Goal: Information Seeking & Learning: Learn about a topic

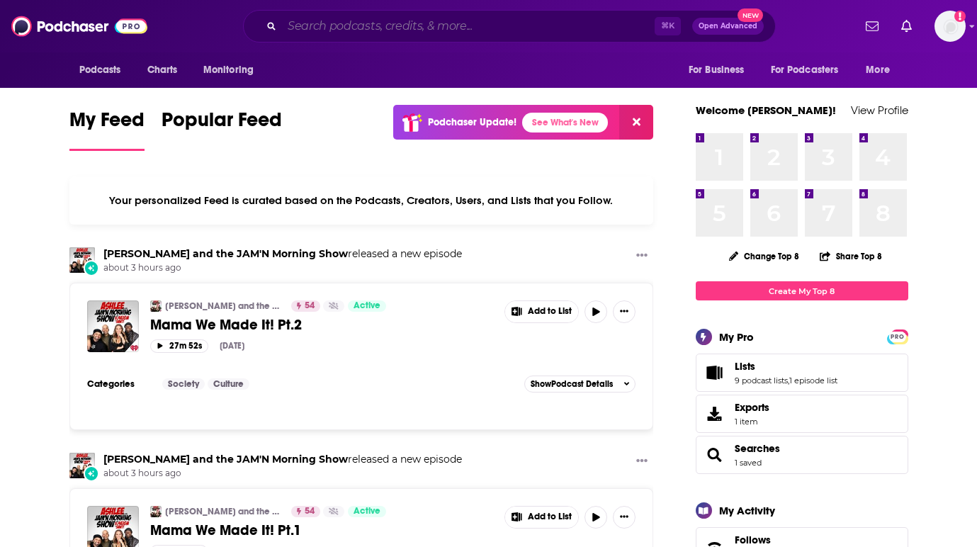
click at [575, 21] on input "Search podcasts, credits, & more..." at bounding box center [468, 26] width 373 height 23
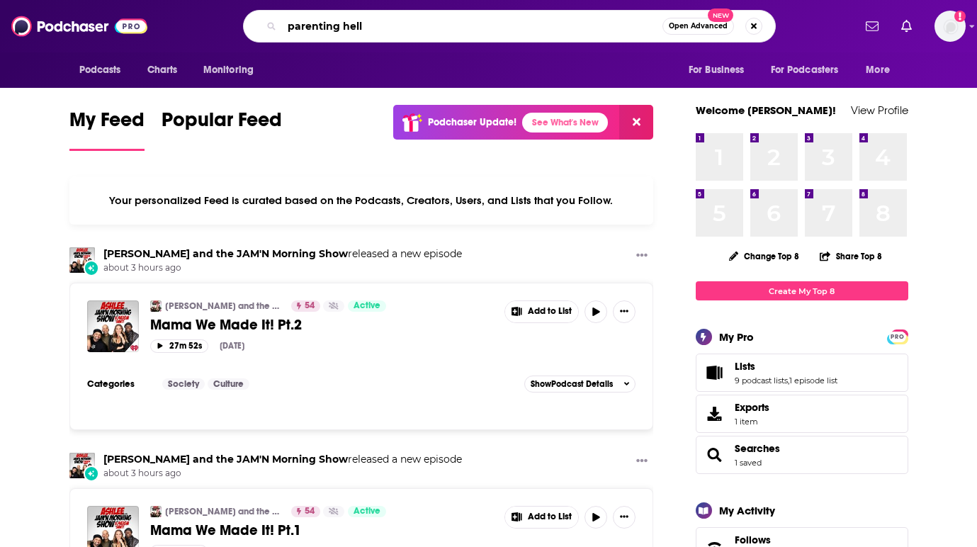
type input "parenting hell"
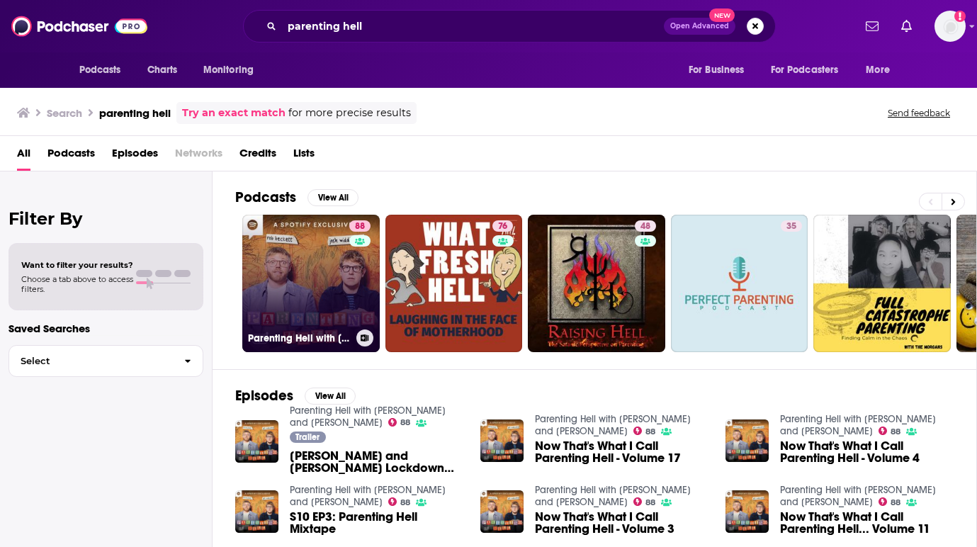
click at [256, 242] on link "88 Parenting Hell with [PERSON_NAME] and [PERSON_NAME]" at bounding box center [310, 283] width 137 height 137
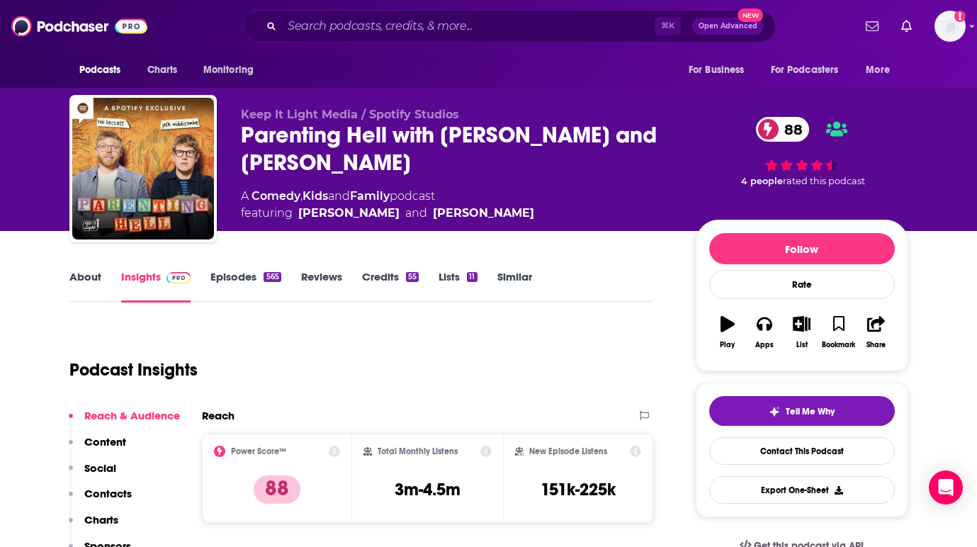
click at [235, 269] on div "About Insights Episodes 565 Reviews Credits 55 Lists 11 Similar" at bounding box center [361, 285] width 585 height 35
click at [235, 276] on link "Episodes 565" at bounding box center [245, 286] width 70 height 33
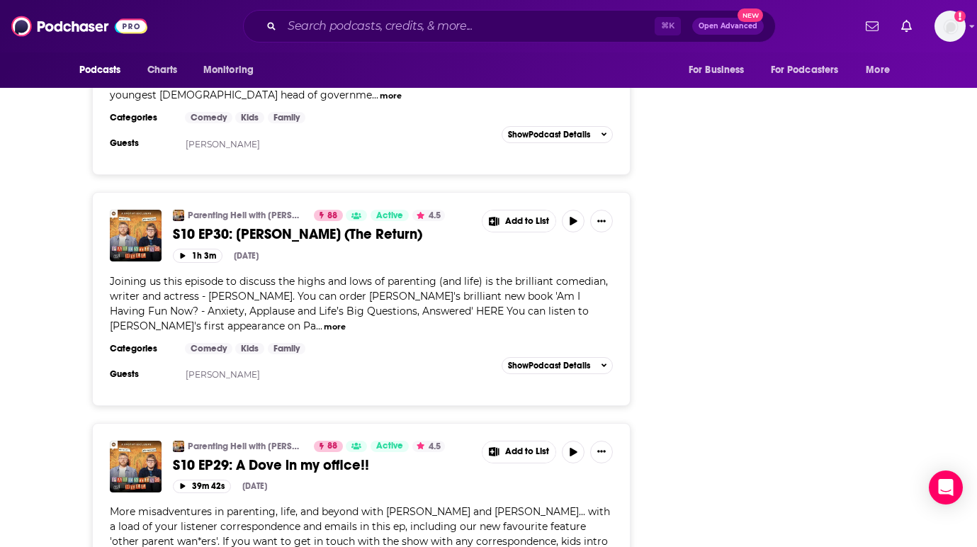
scroll to position [4343, 0]
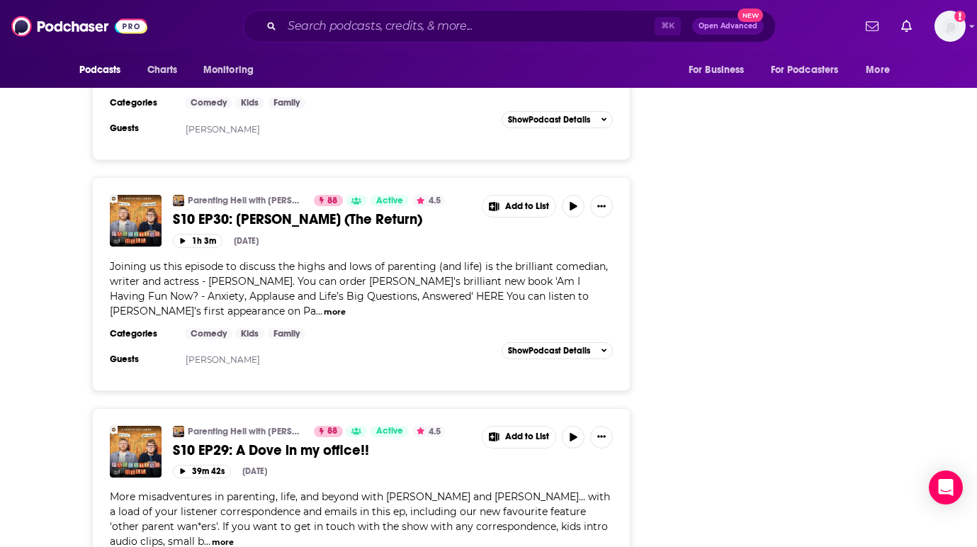
click at [377, 8] on div "Podcasts Charts Monitoring ⌘ K Open Advanced New For Business For Podcasters Mo…" at bounding box center [488, 26] width 977 height 52
click at [369, 21] on input "Search podcasts, credits, & more..." at bounding box center [468, 26] width 373 height 23
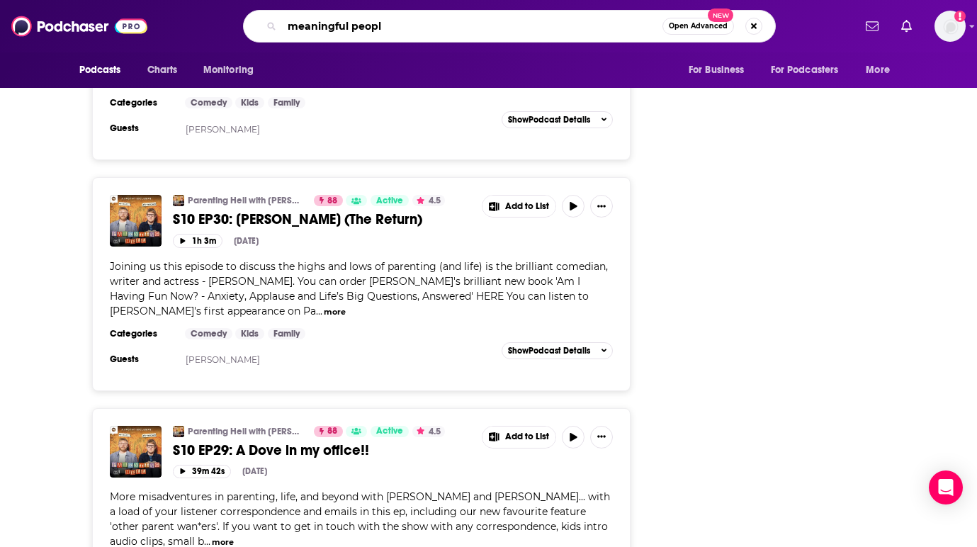
type input "meaningful people"
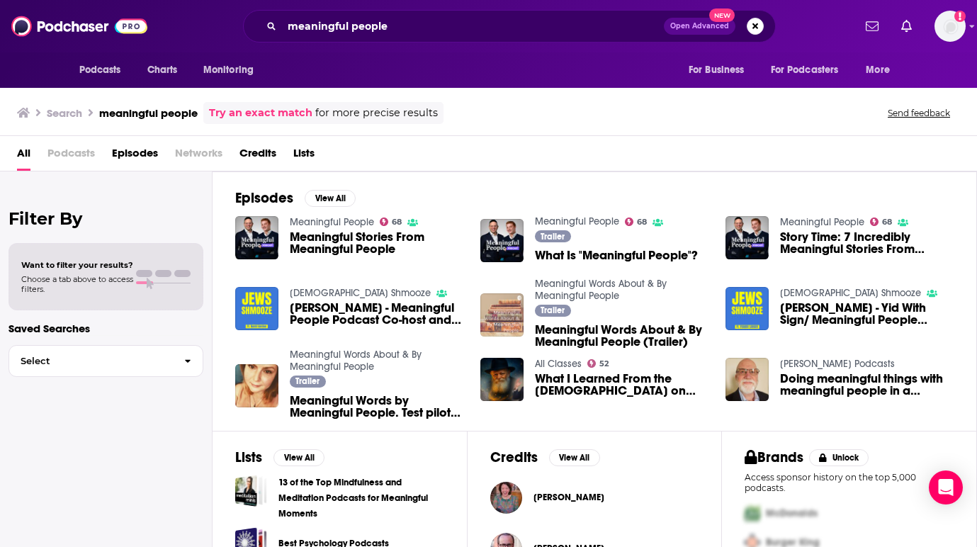
click at [67, 158] on span "Podcasts" at bounding box center [70, 156] width 47 height 29
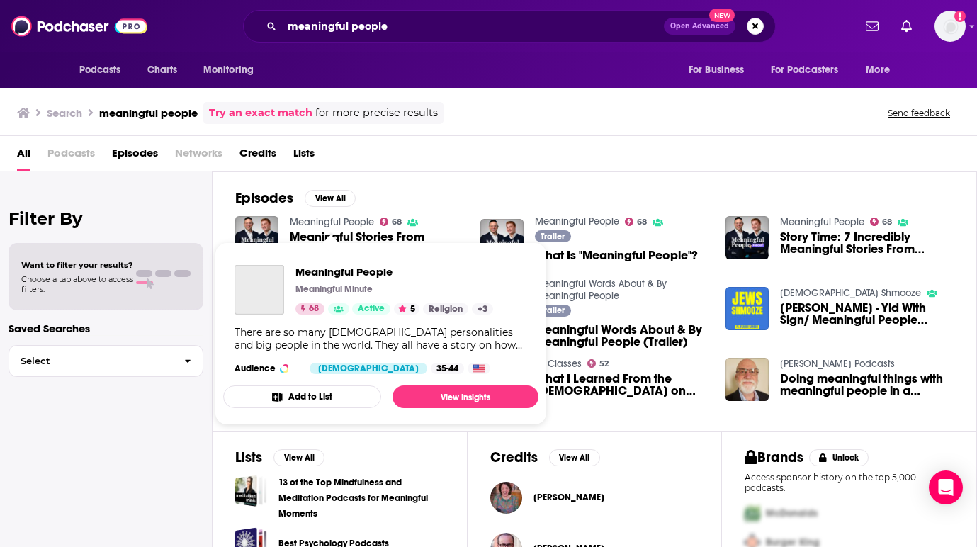
click at [333, 221] on link "Meaningful People" at bounding box center [332, 222] width 84 height 12
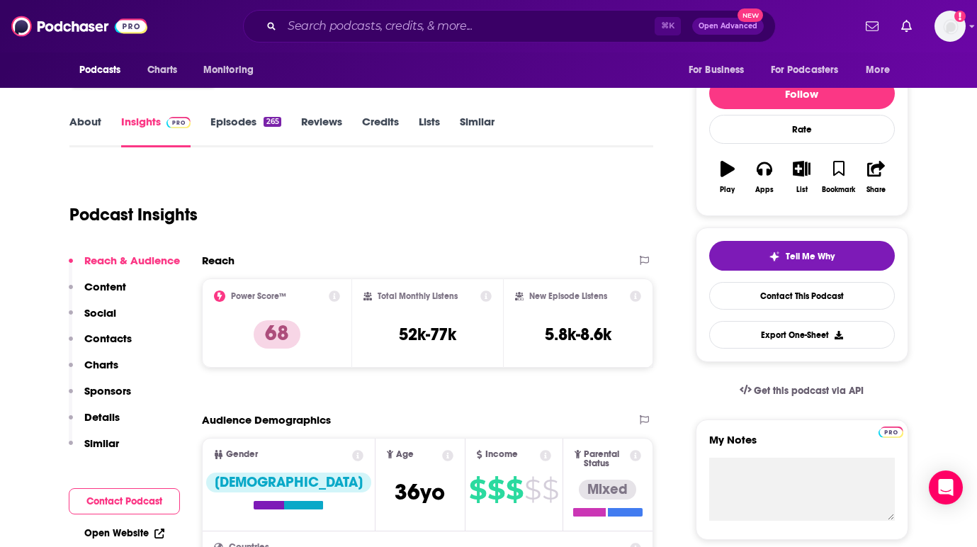
scroll to position [158, 0]
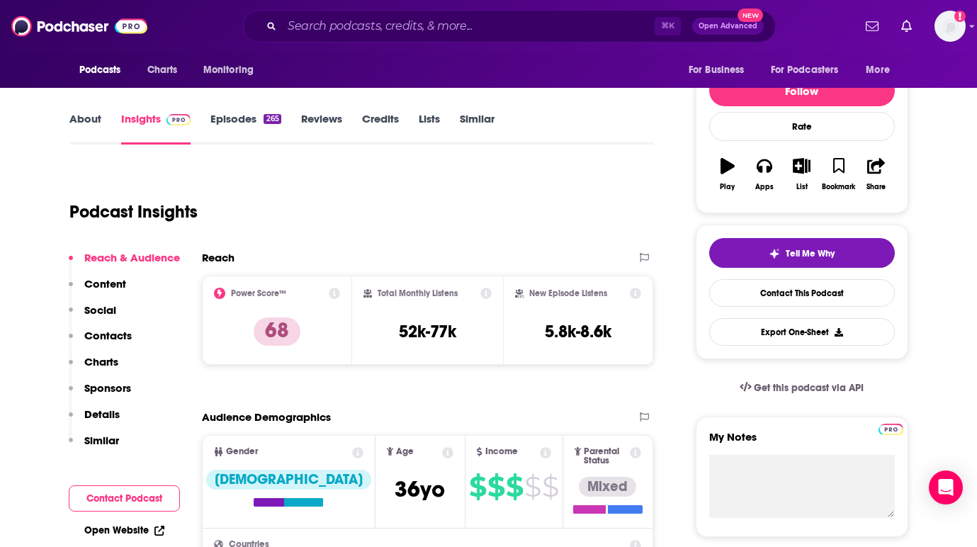
click at [247, 111] on div "About Insights Episodes 265 Reviews Credits Lists Similar" at bounding box center [361, 127] width 585 height 35
click at [247, 126] on link "Episodes 265" at bounding box center [245, 128] width 70 height 33
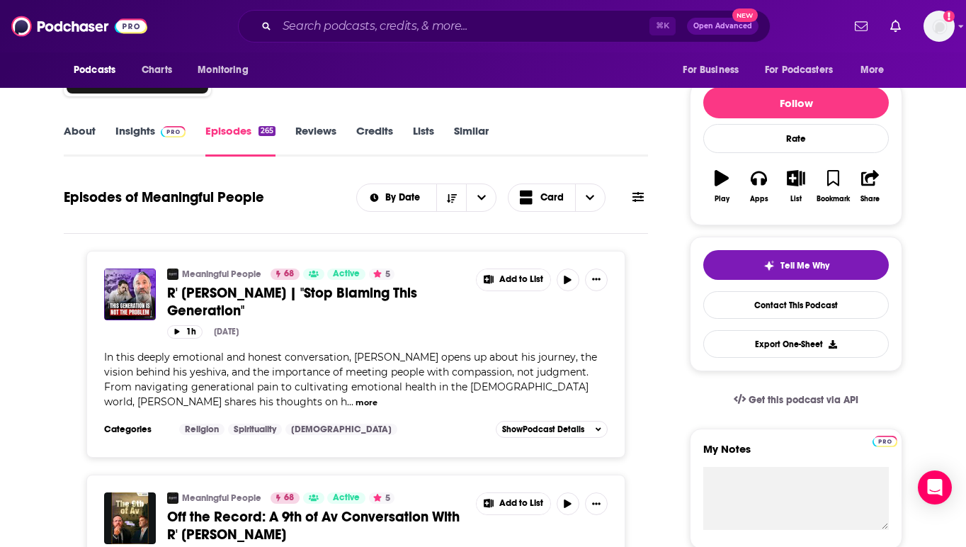
scroll to position [41, 0]
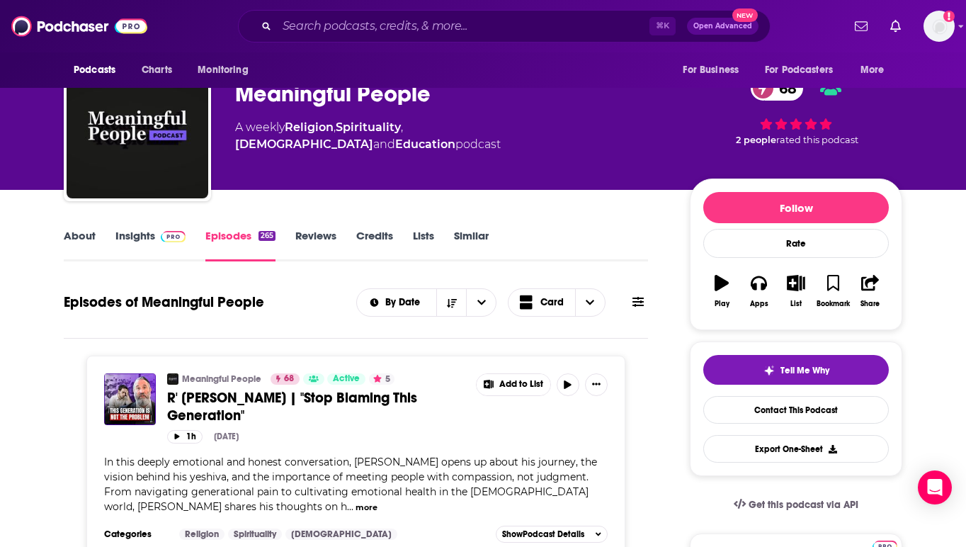
click at [119, 234] on link "Insights" at bounding box center [150, 245] width 70 height 33
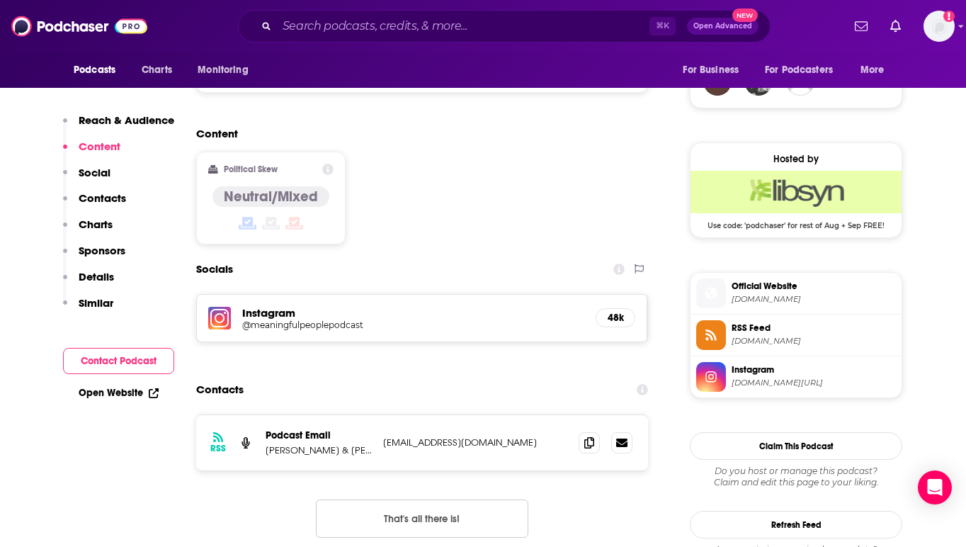
scroll to position [1188, 0]
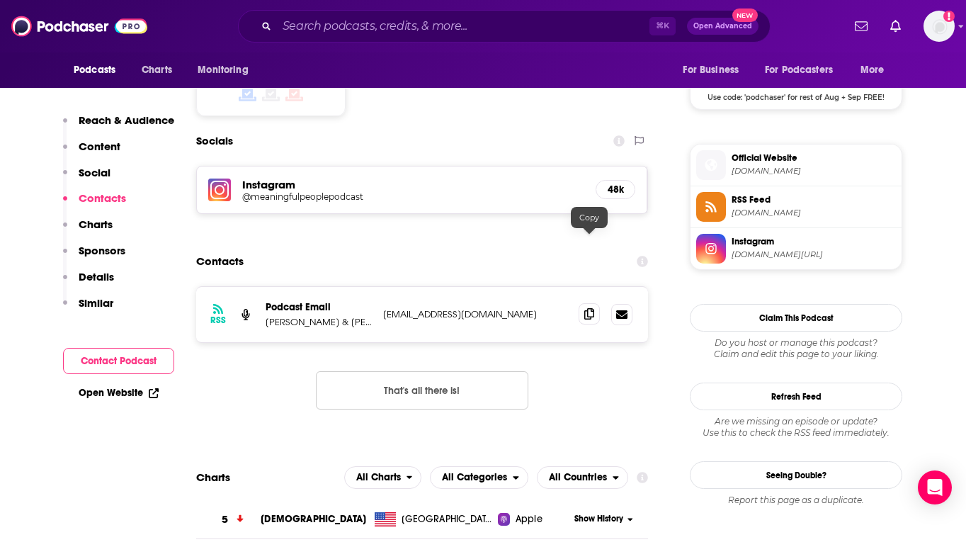
click at [594, 303] on span at bounding box center [589, 313] width 21 height 21
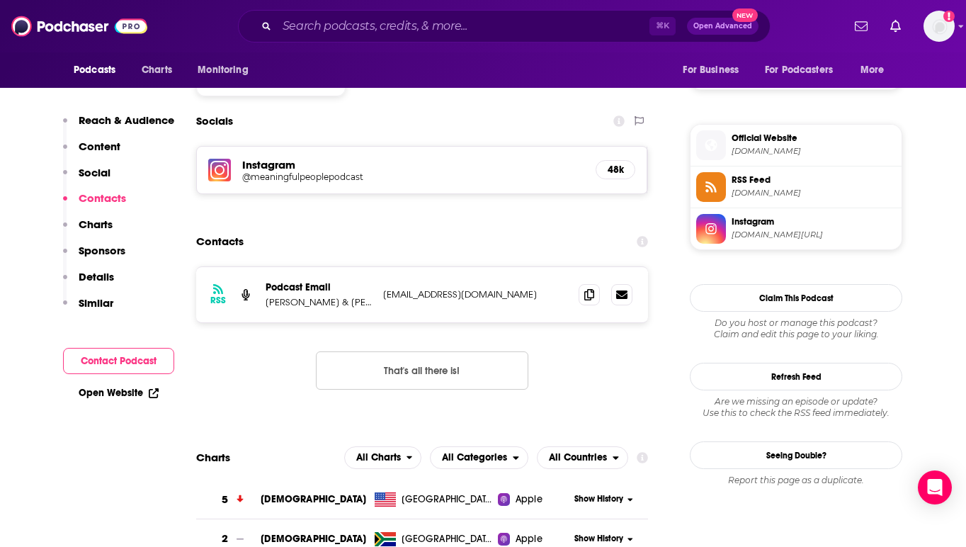
scroll to position [1315, 0]
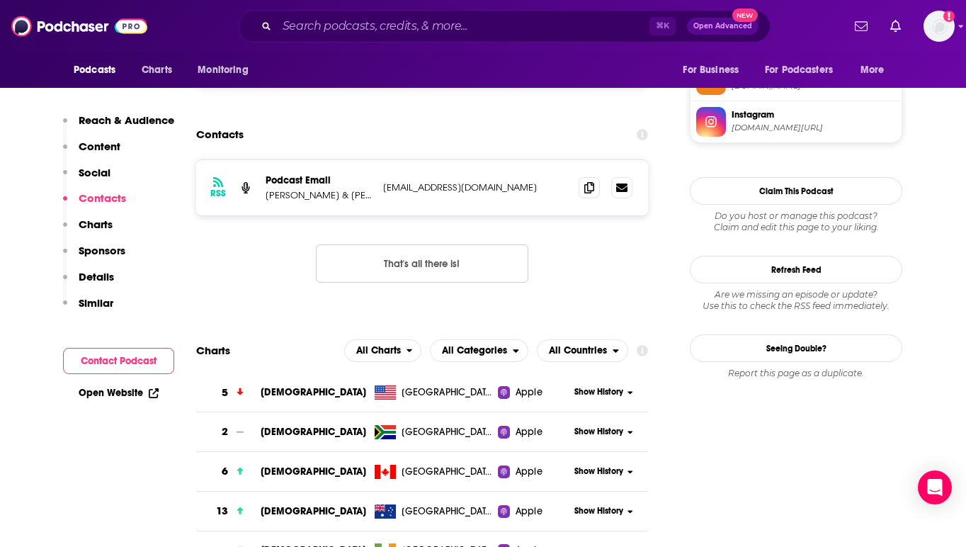
click at [356, 189] on p "[PERSON_NAME] & [PERSON_NAME]" at bounding box center [319, 195] width 106 height 12
click at [332, 189] on p "[PERSON_NAME] & [PERSON_NAME]" at bounding box center [319, 195] width 106 height 12
click at [321, 189] on p "[PERSON_NAME] & [PERSON_NAME]" at bounding box center [319, 195] width 106 height 12
click at [322, 189] on p "[PERSON_NAME] & [PERSON_NAME]" at bounding box center [319, 195] width 106 height 12
click at [321, 189] on p "[PERSON_NAME] & [PERSON_NAME]" at bounding box center [319, 195] width 106 height 12
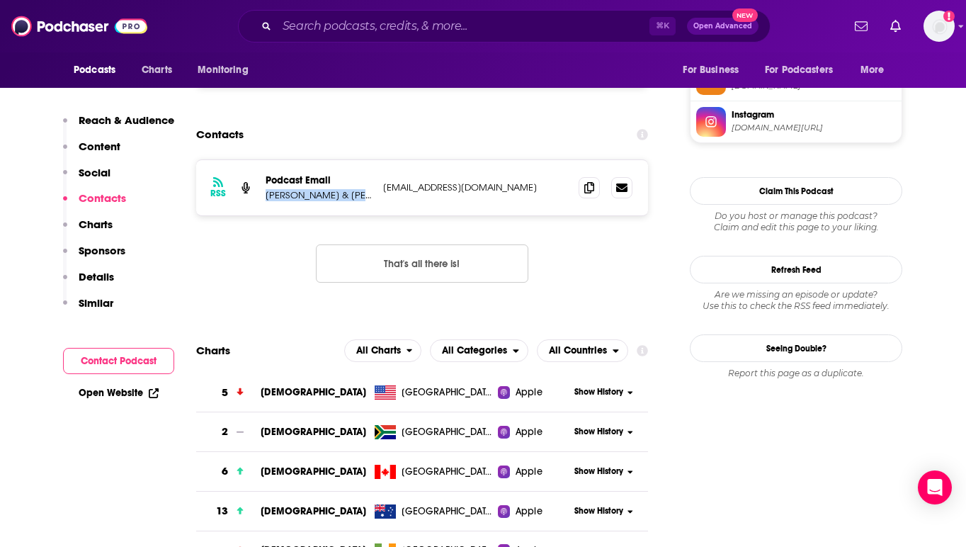
click at [350, 189] on p "[PERSON_NAME] & [PERSON_NAME]" at bounding box center [319, 195] width 106 height 12
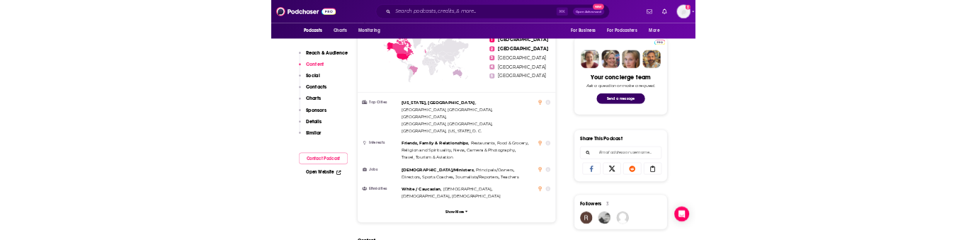
scroll to position [0, 0]
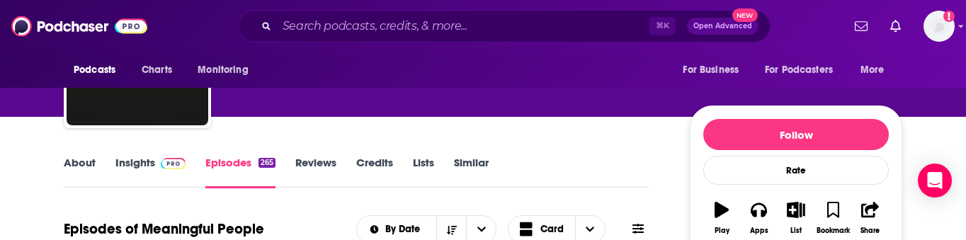
scroll to position [125, 0]
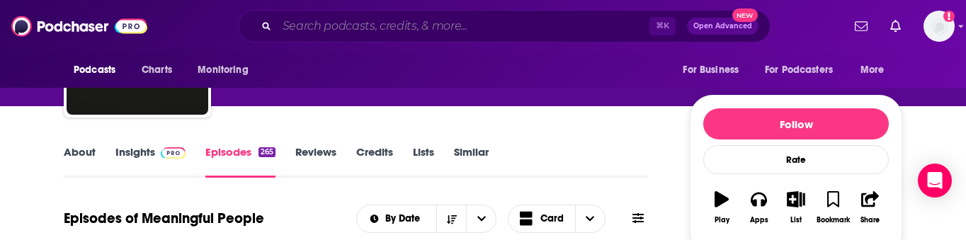
click at [370, 27] on input "Search podcasts, credits, & more..." at bounding box center [463, 26] width 373 height 23
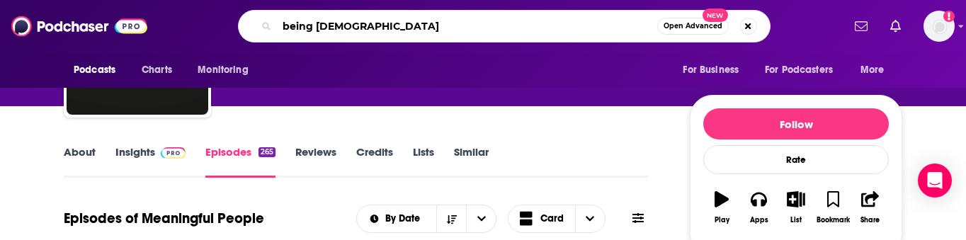
type input "being [DEMOGRAPHIC_DATA]"
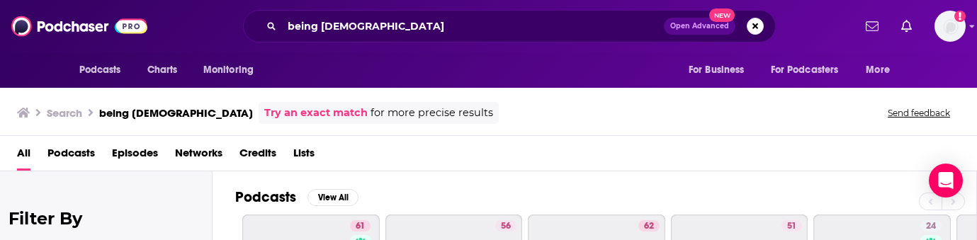
click at [85, 157] on span "Podcasts" at bounding box center [70, 156] width 47 height 29
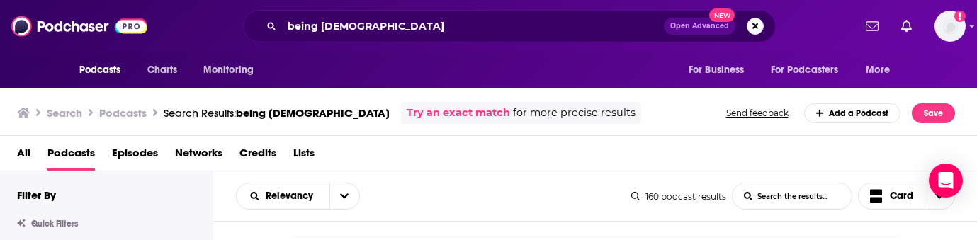
click at [621, 121] on div "Search Podcasts Search Results: being [DEMOGRAPHIC_DATA] Try an exact match for…" at bounding box center [486, 113] width 938 height 22
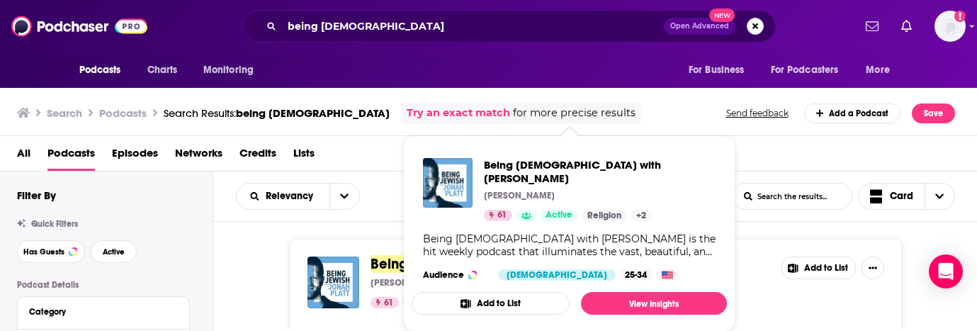
click at [392, 264] on span "Being [DEMOGRAPHIC_DATA]" at bounding box center [465, 264] width 188 height 18
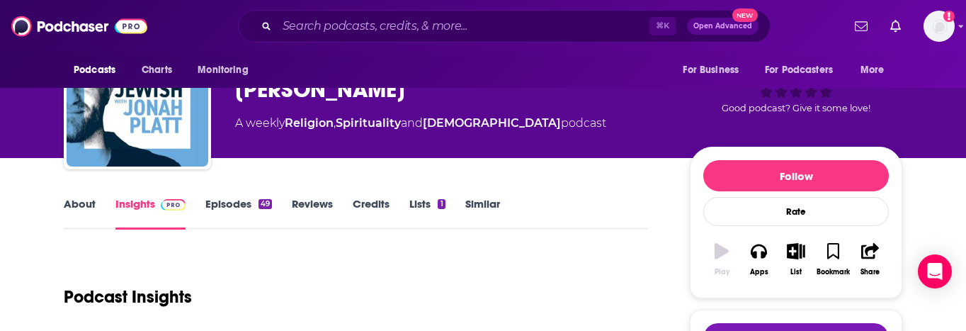
scroll to position [146, 0]
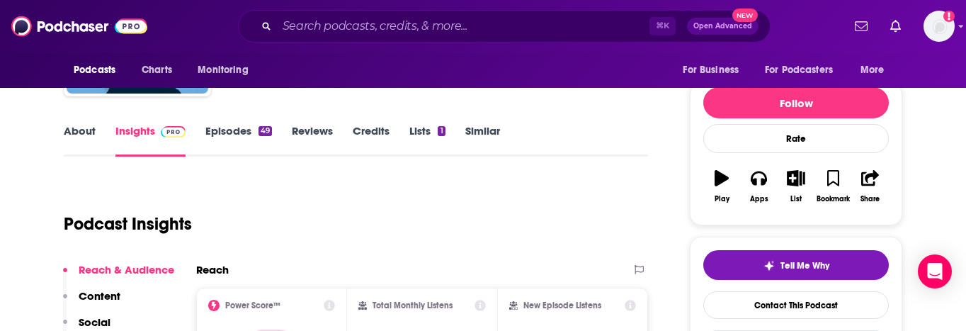
click at [251, 136] on link "Episodes 49" at bounding box center [238, 140] width 67 height 33
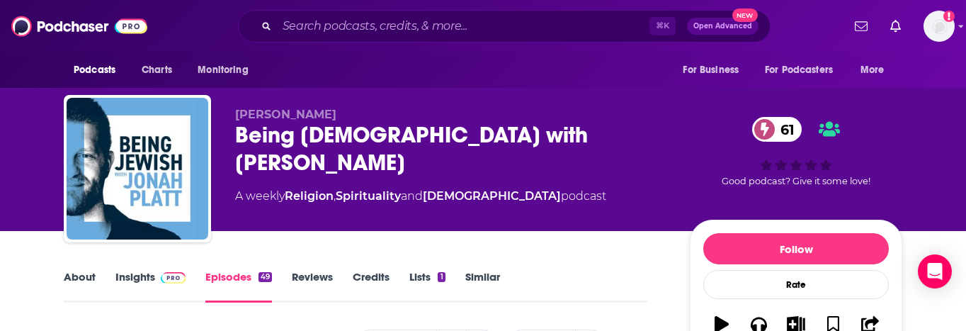
click at [133, 279] on link "Insights" at bounding box center [150, 286] width 70 height 33
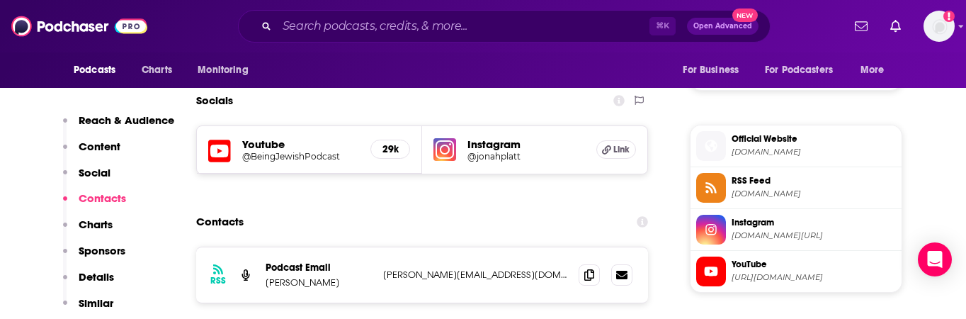
scroll to position [1208, 0]
click at [587, 268] on icon at bounding box center [590, 273] width 10 height 11
click at [339, 30] on input "Search podcasts, credits, & more..." at bounding box center [463, 26] width 373 height 23
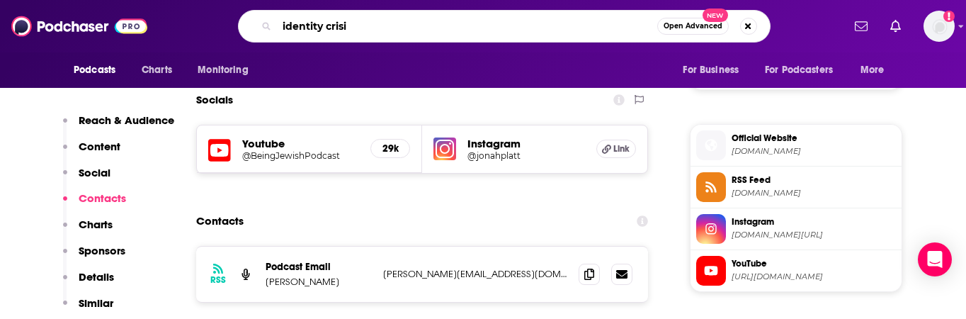
type input "[MEDICAL_DATA]"
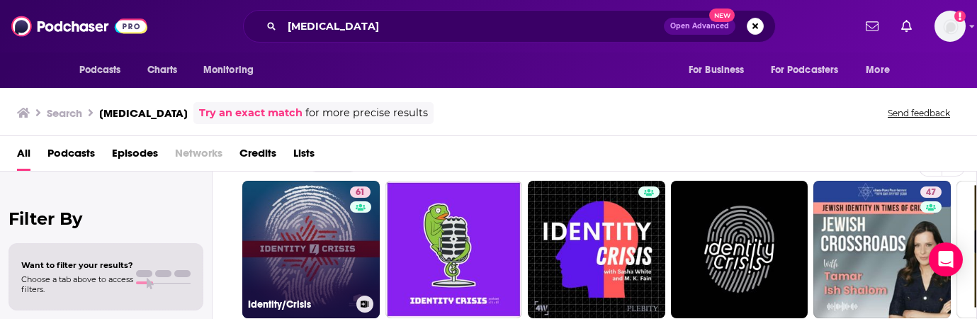
scroll to position [26, 0]
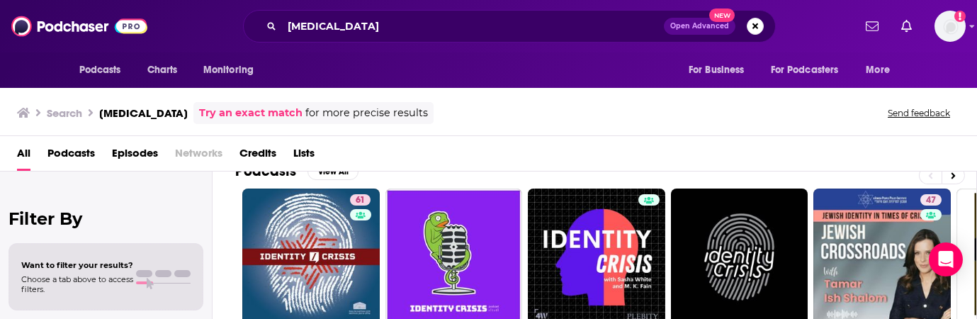
click at [80, 152] on span "Podcasts" at bounding box center [70, 156] width 47 height 29
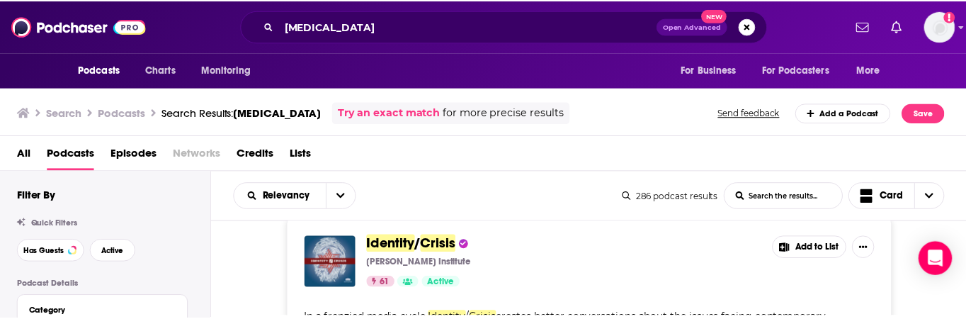
scroll to position [21, 0]
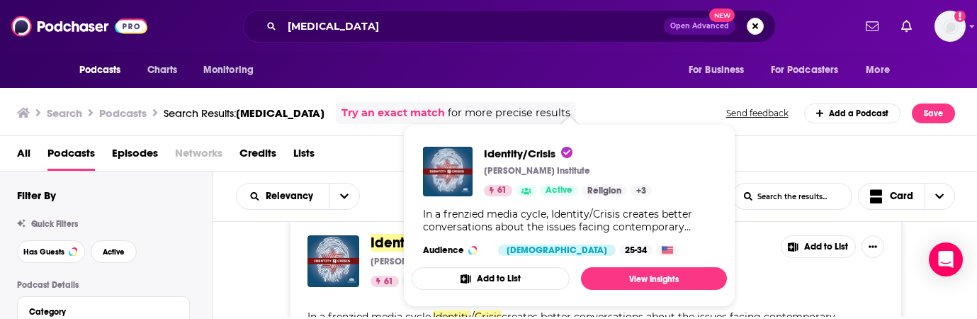
click at [386, 244] on span "Identity" at bounding box center [395, 243] width 49 height 18
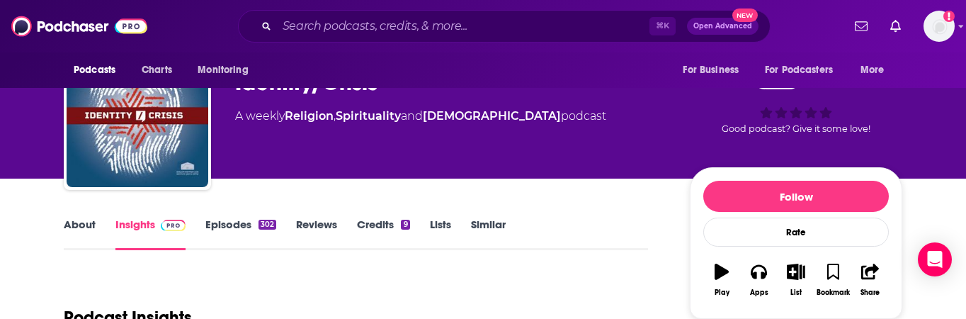
scroll to position [88, 0]
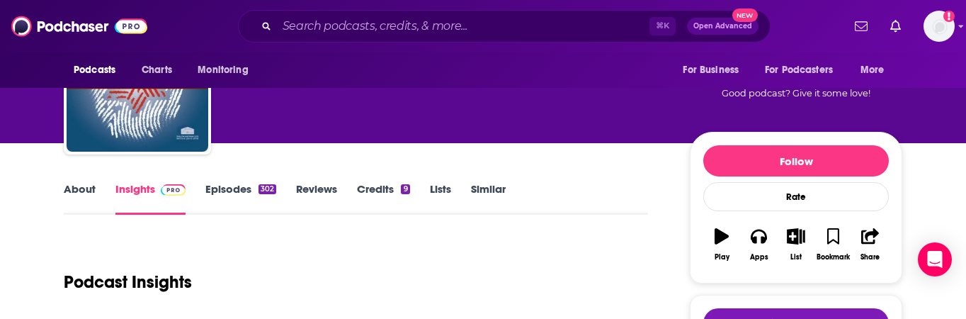
click at [232, 184] on link "Episodes 302" at bounding box center [240, 198] width 71 height 33
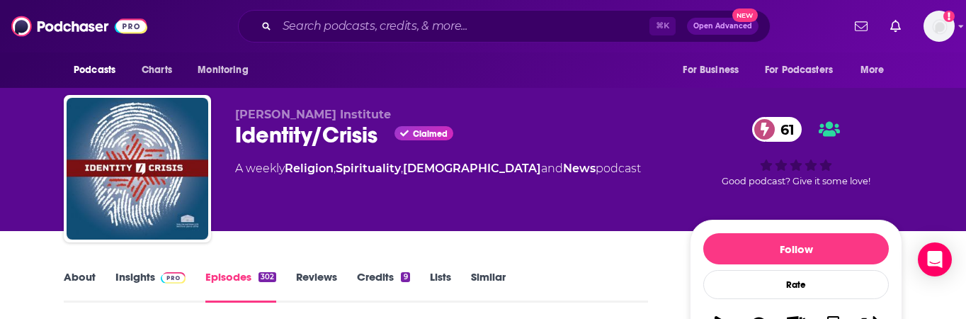
click at [143, 276] on link "Insights" at bounding box center [150, 286] width 70 height 33
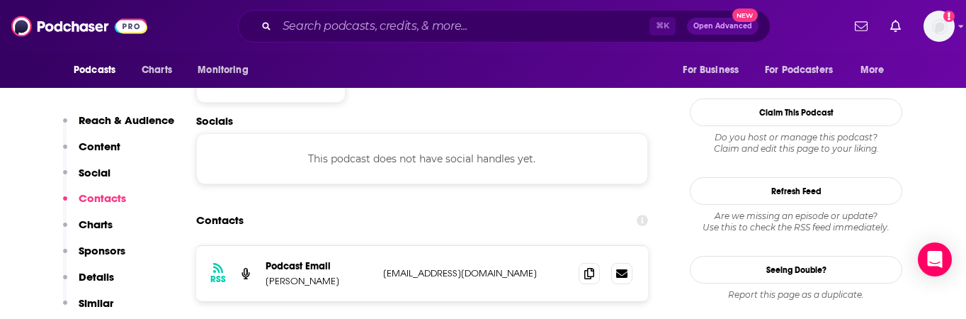
scroll to position [1195, 0]
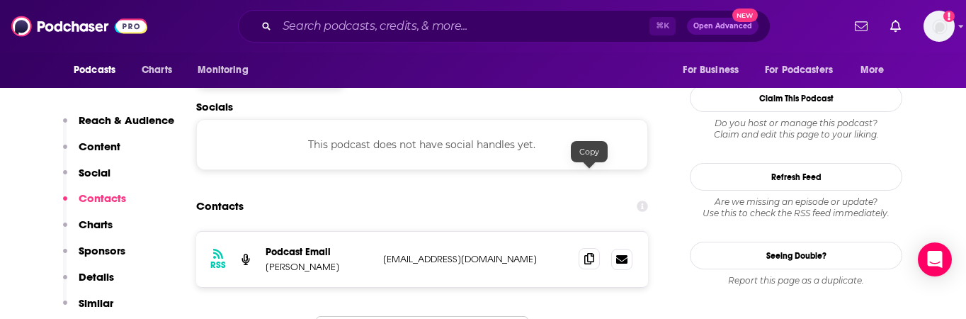
click at [585, 253] on icon at bounding box center [590, 258] width 10 height 11
click at [362, 25] on input "Search podcasts, credits, & more..." at bounding box center [463, 26] width 373 height 23
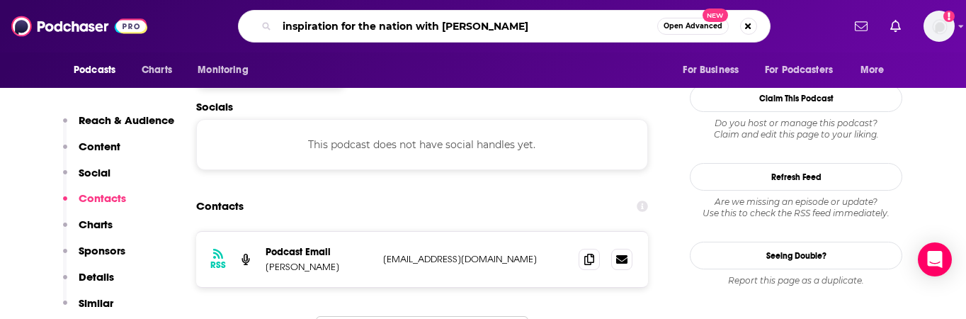
type input "inspiration for the nation with [PERSON_NAME]"
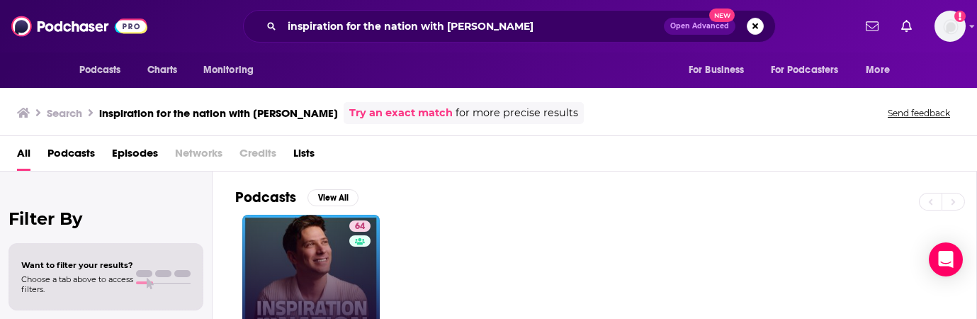
click at [249, 286] on link "64 Inspiration for the Nation with [PERSON_NAME]" at bounding box center [310, 283] width 137 height 137
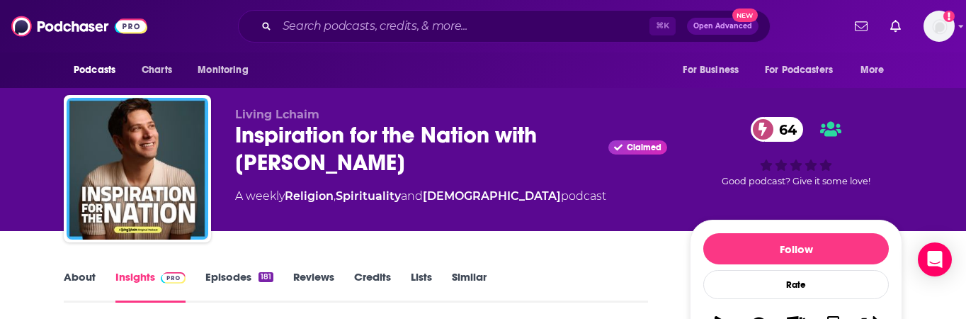
scroll to position [28, 0]
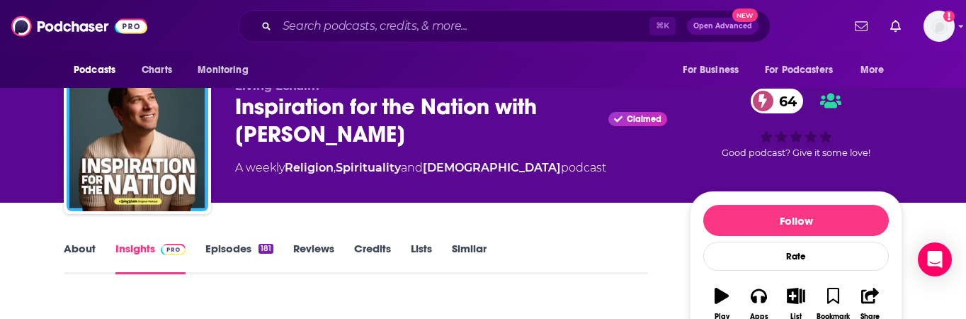
click at [243, 249] on link "Episodes 181" at bounding box center [239, 258] width 68 height 33
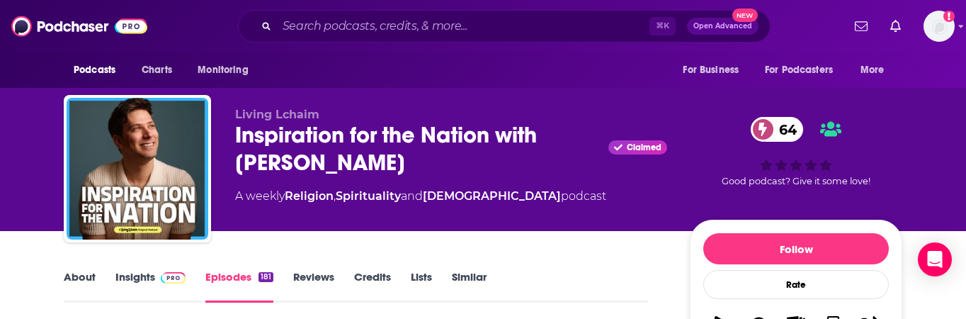
click at [137, 288] on link "Insights" at bounding box center [150, 286] width 70 height 33
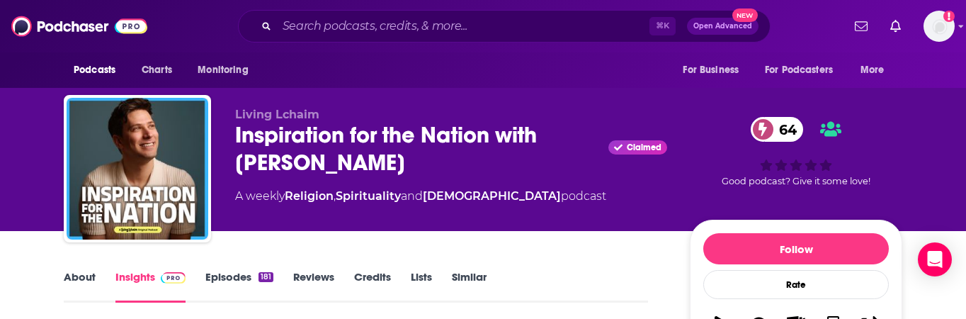
click at [140, 276] on link "Insights" at bounding box center [150, 286] width 70 height 33
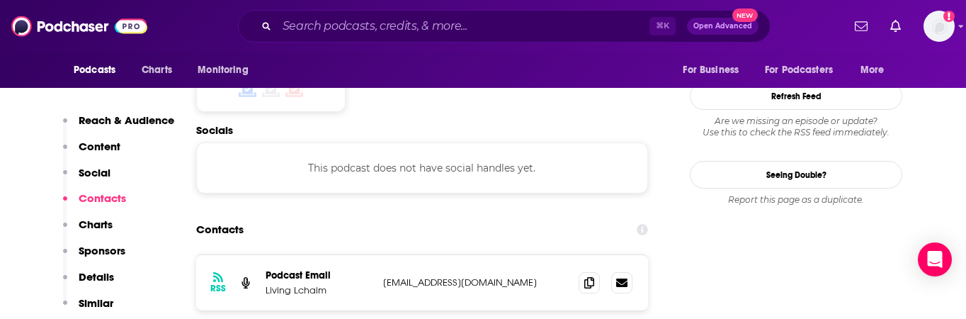
scroll to position [1212, 0]
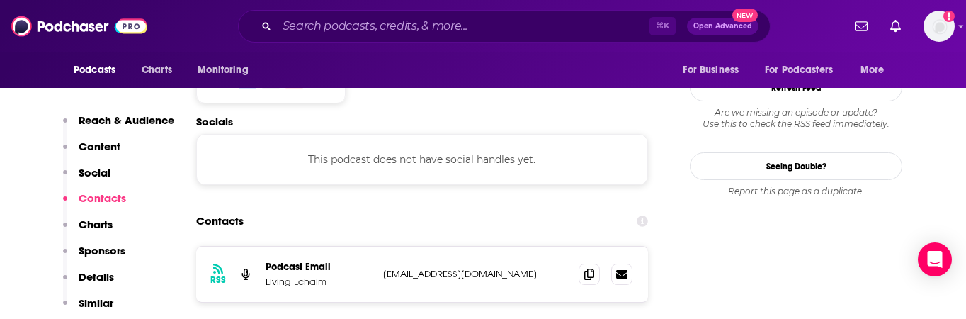
click at [442, 247] on div "RSS Podcast Email Living Lchaim [EMAIL_ADDRESS][DOMAIN_NAME] [EMAIL_ADDRESS][DO…" at bounding box center [422, 274] width 452 height 55
click at [589, 268] on icon at bounding box center [590, 273] width 10 height 11
click at [380, 23] on input "Search podcasts, credits, & more..." at bounding box center [463, 26] width 373 height 23
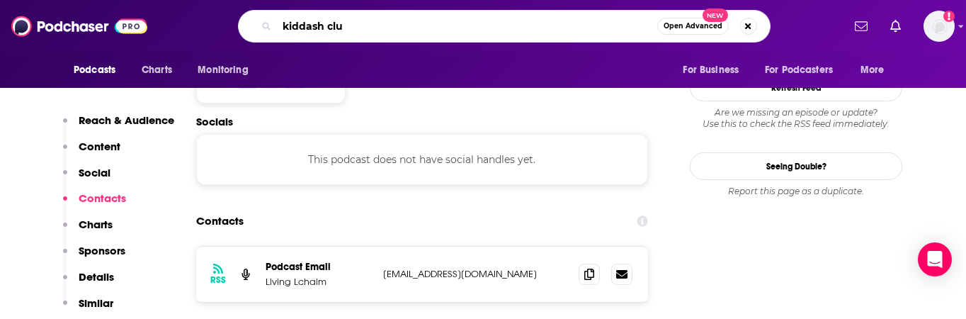
type input "kiddash club"
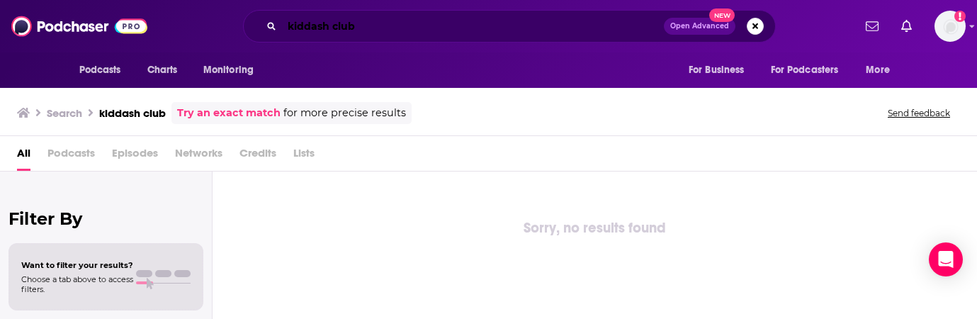
click at [374, 33] on input "kiddash club" at bounding box center [473, 26] width 382 height 23
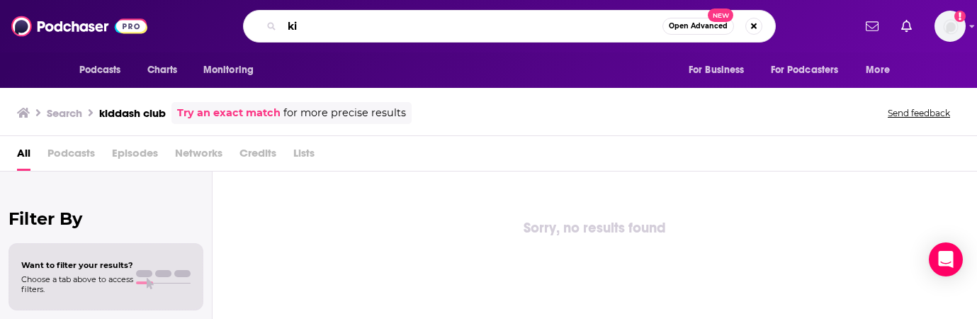
type input "k"
type input "news for [DEMOGRAPHIC_DATA]"
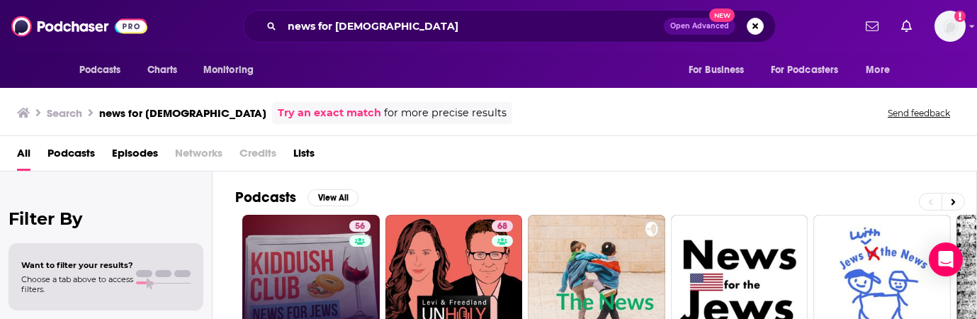
click at [280, 247] on link "56 Kiddush Club - News for [DEMOGRAPHIC_DATA]" at bounding box center [310, 283] width 137 height 137
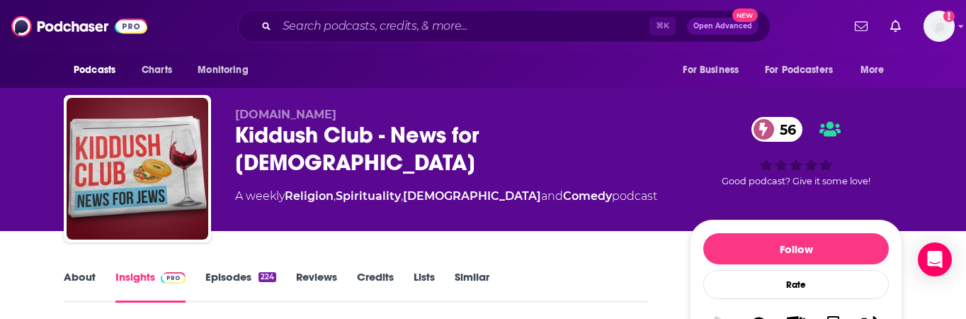
scroll to position [47, 0]
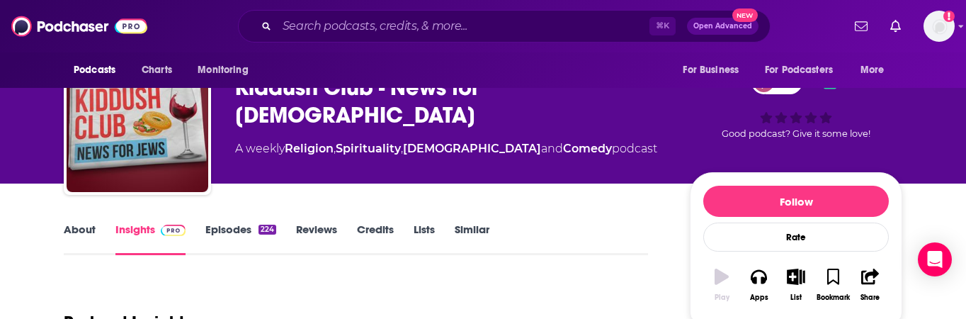
click at [235, 225] on link "Episodes 224" at bounding box center [240, 238] width 71 height 33
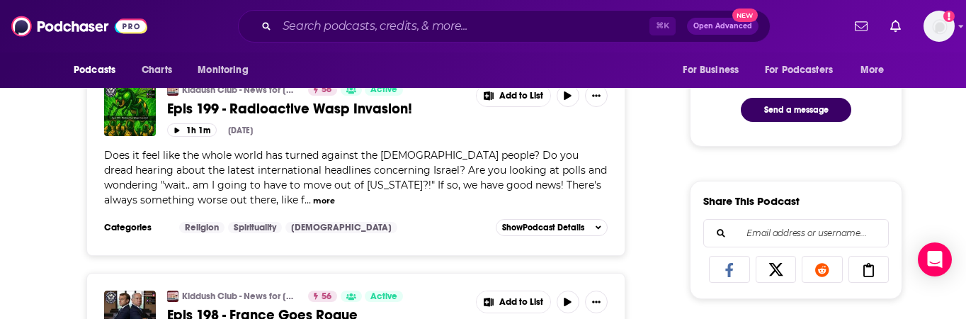
scroll to position [757, 0]
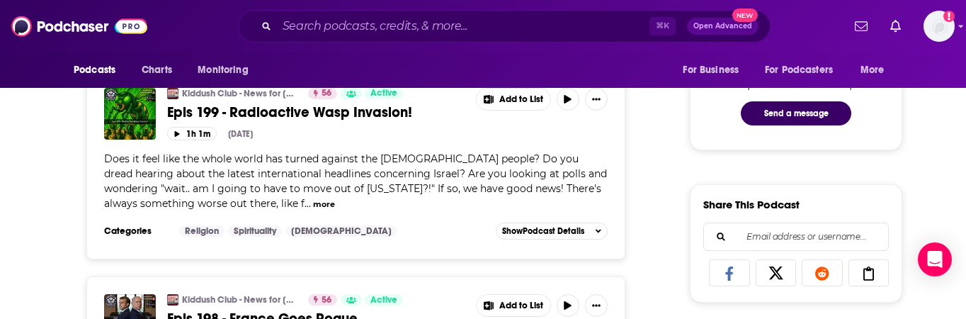
click at [313, 202] on button "more" at bounding box center [324, 204] width 22 height 12
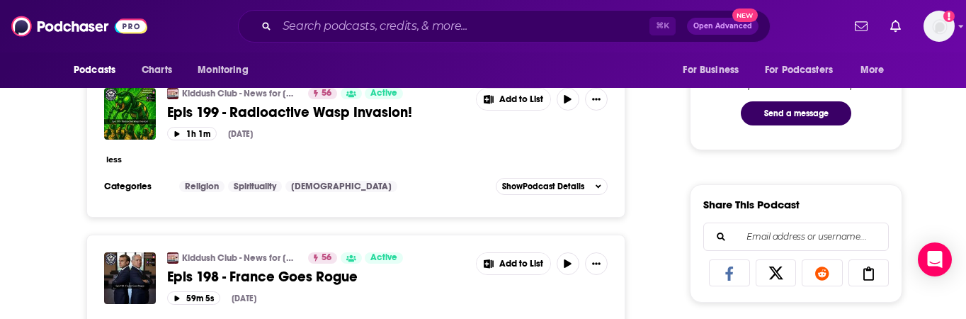
click at [114, 161] on button "less" at bounding box center [114, 160] width 16 height 12
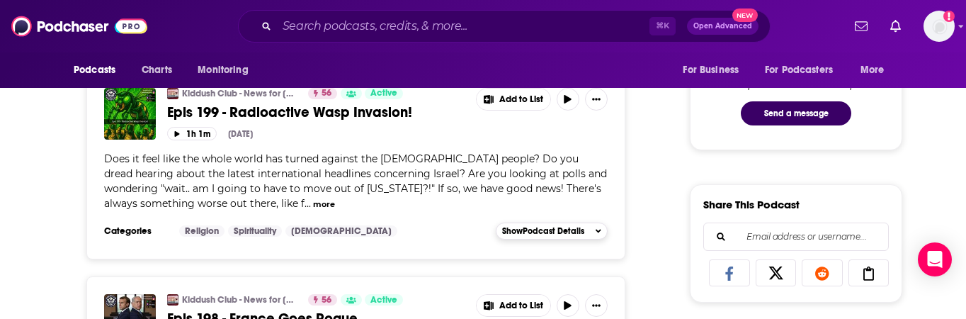
click at [565, 229] on span "Show Podcast Details" at bounding box center [543, 231] width 82 height 10
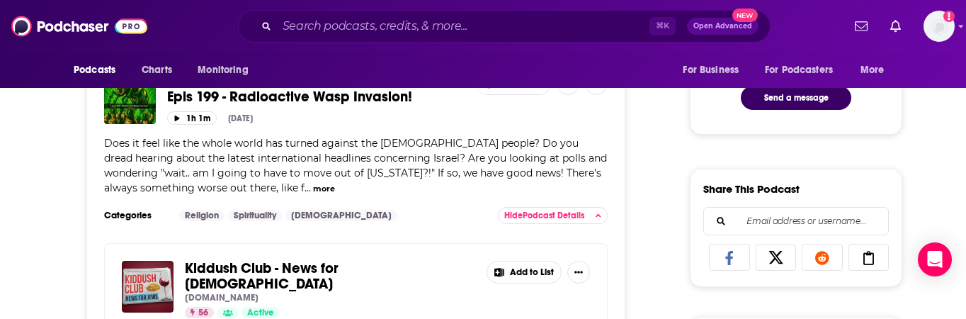
scroll to position [773, 0]
click at [313, 187] on button "more" at bounding box center [324, 188] width 22 height 12
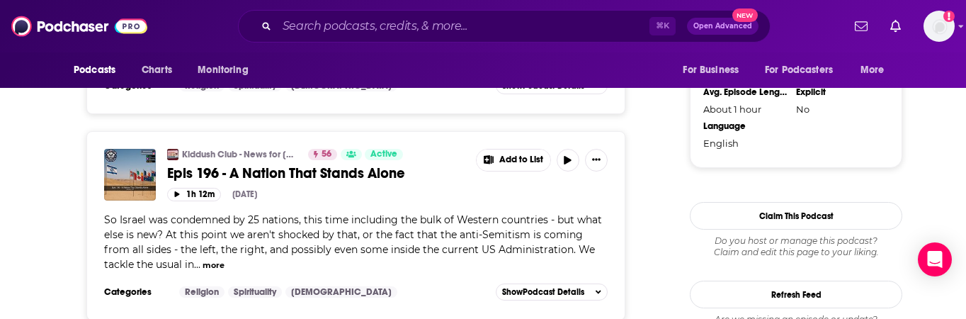
scroll to position [1546, 0]
click at [417, 216] on span "So Israel was condemned by 25 nations, this time including the bulk of Western …" at bounding box center [353, 241] width 498 height 57
click at [203, 259] on button "more" at bounding box center [214, 265] width 22 height 12
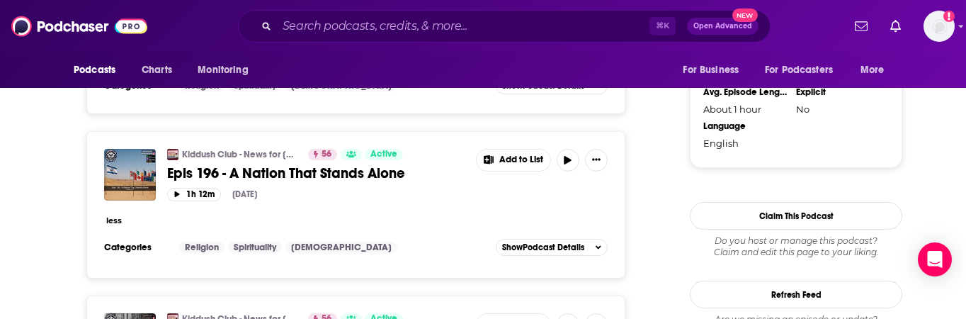
click at [168, 211] on div "Kiddush Club - News for [DEMOGRAPHIC_DATA] 56 Active Epis 196 - A Nation That S…" at bounding box center [356, 193] width 504 height 88
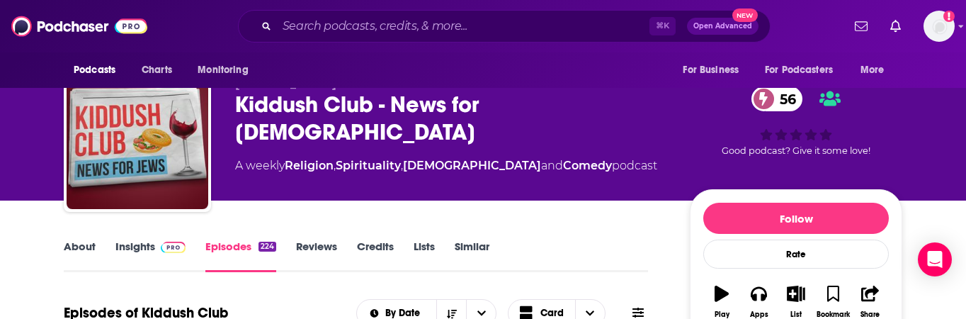
scroll to position [0, 0]
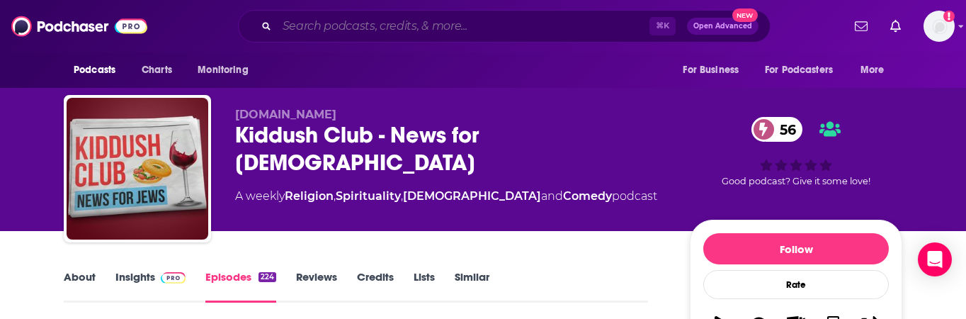
click at [355, 28] on input "Search podcasts, credits, & more..." at bounding box center [463, 26] width 373 height 23
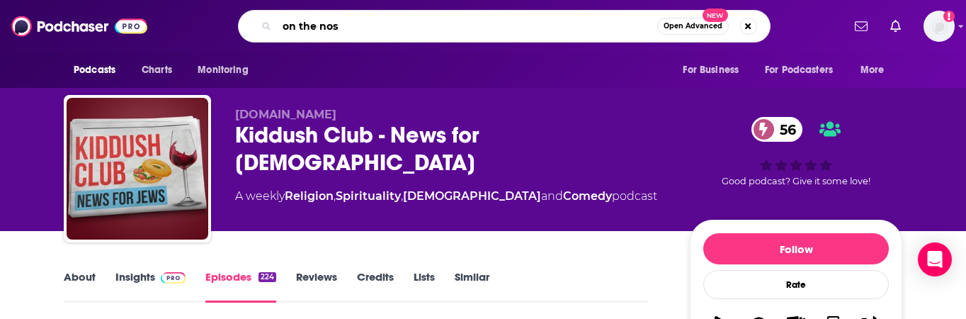
type input "on the nose"
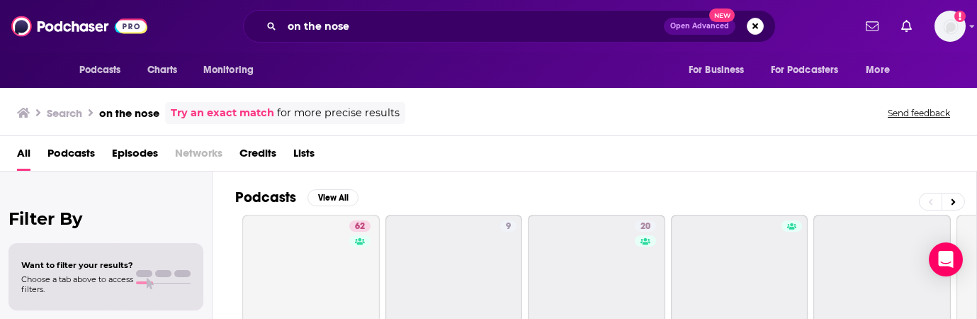
click at [52, 150] on span "Podcasts" at bounding box center [70, 156] width 47 height 29
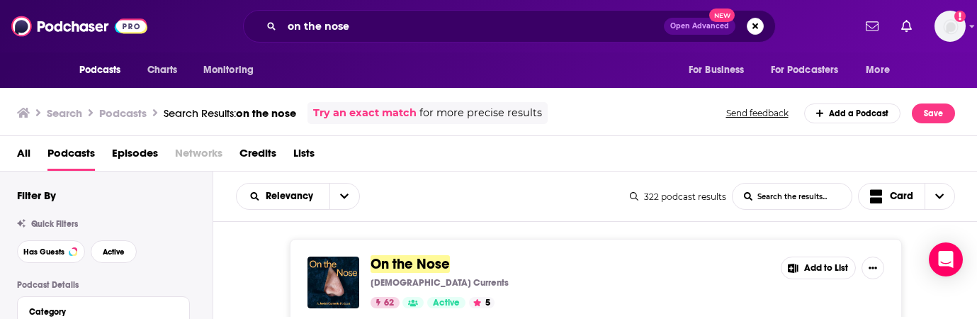
click at [414, 265] on span "On the Nose" at bounding box center [410, 264] width 79 height 18
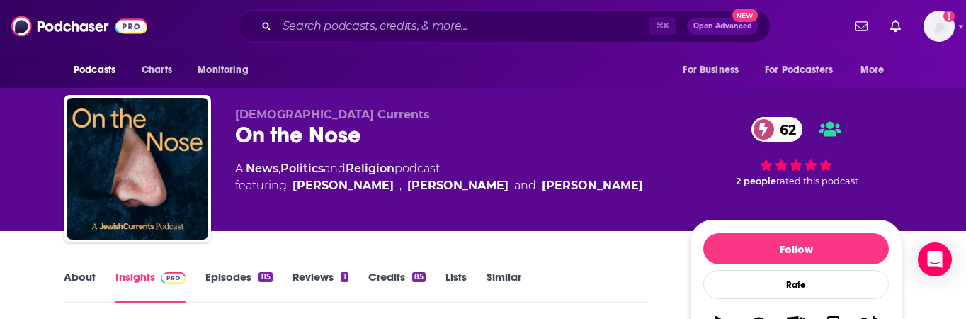
click at [235, 270] on link "Episodes 115" at bounding box center [238, 286] width 67 height 33
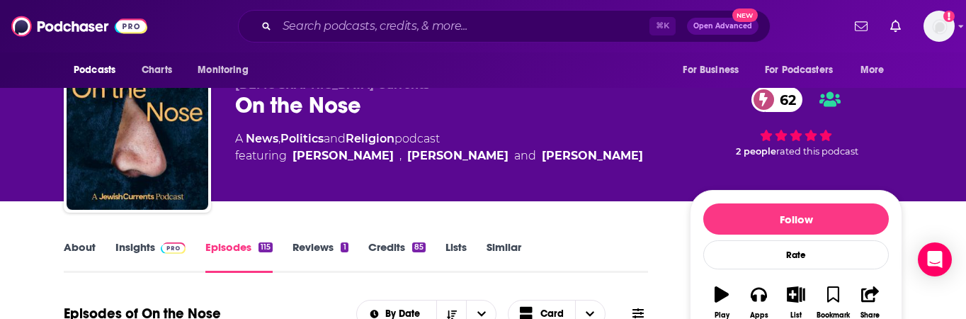
scroll to position [31, 0]
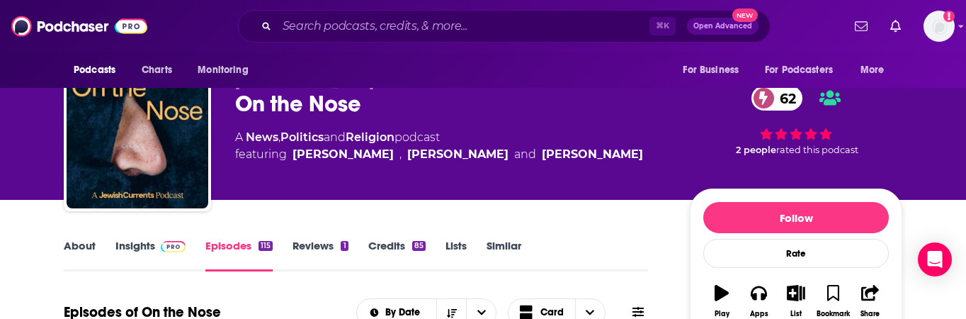
click at [143, 247] on link "Insights" at bounding box center [150, 255] width 70 height 33
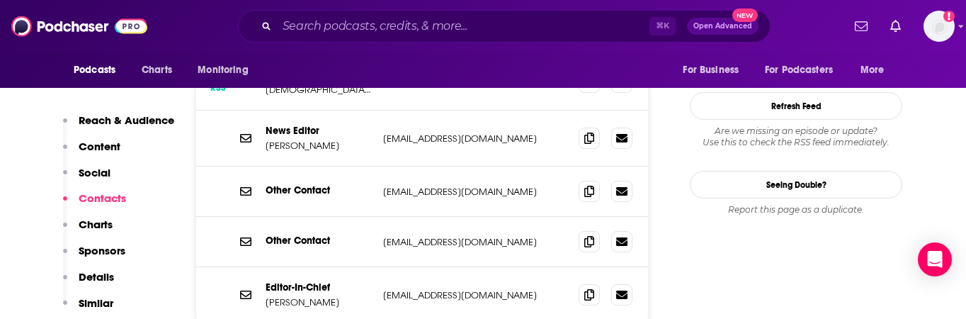
scroll to position [1515, 0]
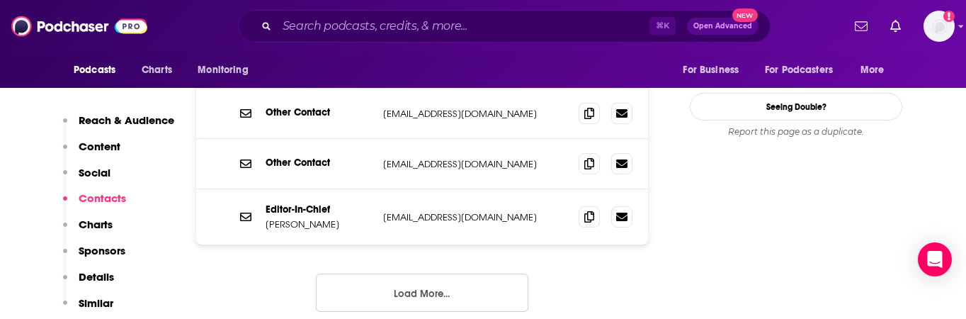
click at [389, 273] on button "Load More..." at bounding box center [422, 292] width 213 height 38
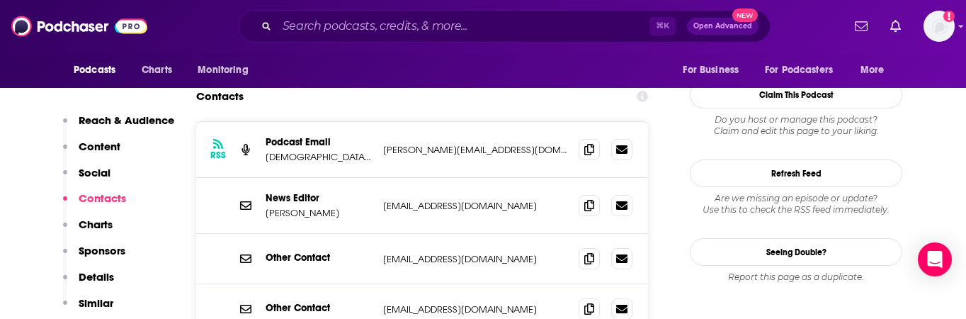
scroll to position [1409, 0]
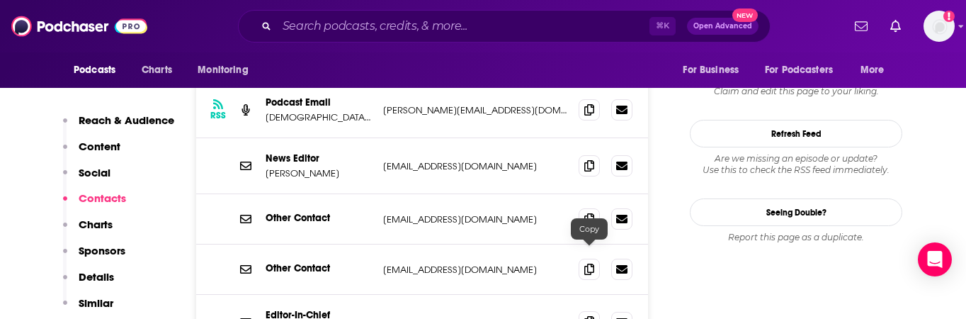
click at [586, 316] on icon at bounding box center [590, 321] width 10 height 11
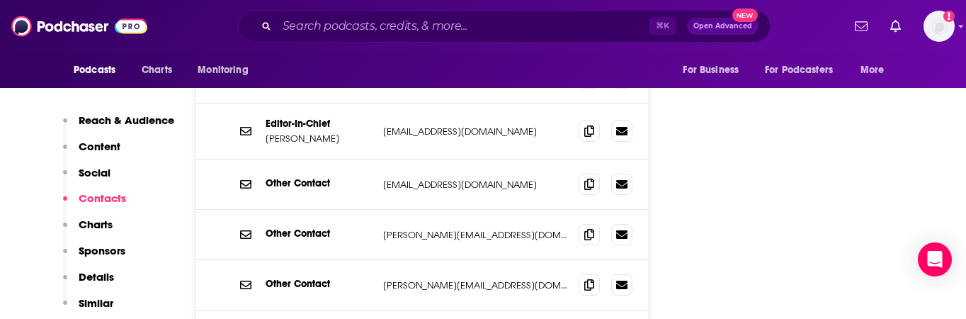
scroll to position [1613, 0]
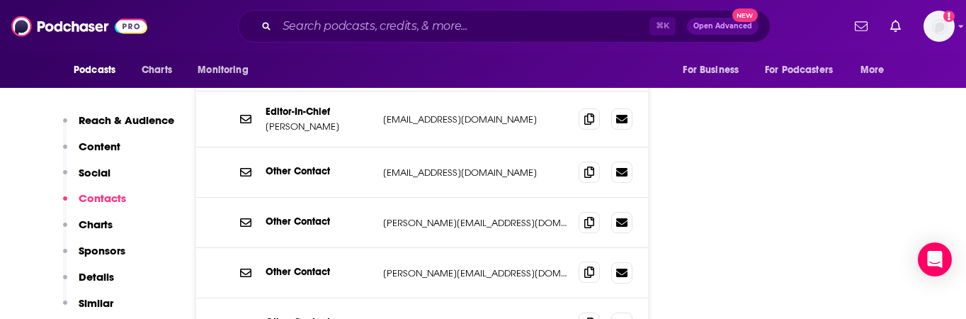
click at [593, 266] on icon at bounding box center [590, 271] width 10 height 11
click at [587, 266] on icon at bounding box center [590, 271] width 10 height 11
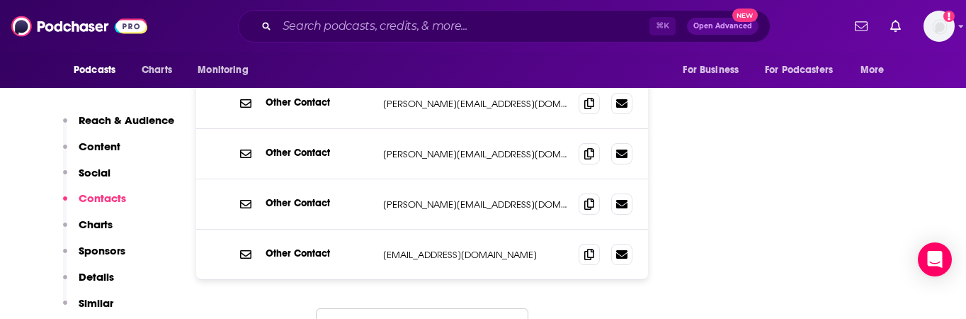
scroll to position [1733, 0]
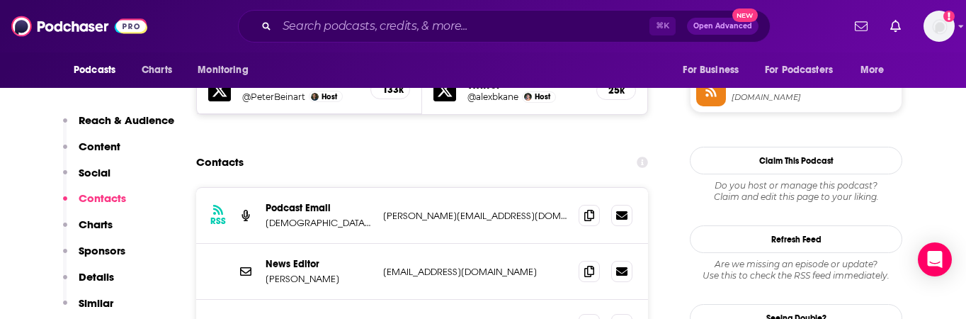
scroll to position [1315, 0]
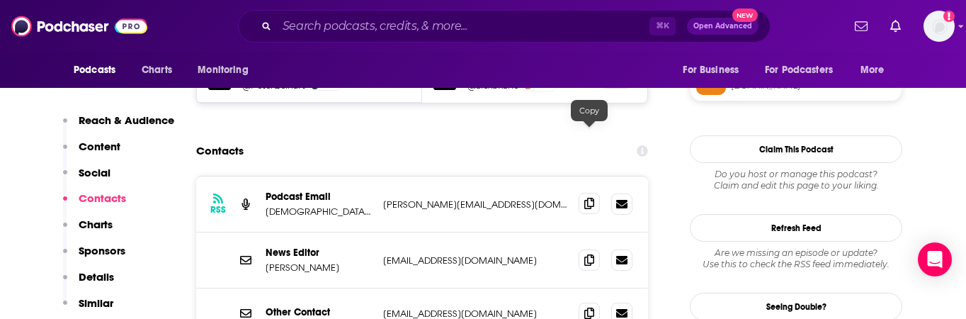
click at [589, 198] on icon at bounding box center [590, 203] width 10 height 11
click at [320, 29] on input "Search podcasts, credits, & more..." at bounding box center [463, 26] width 373 height 23
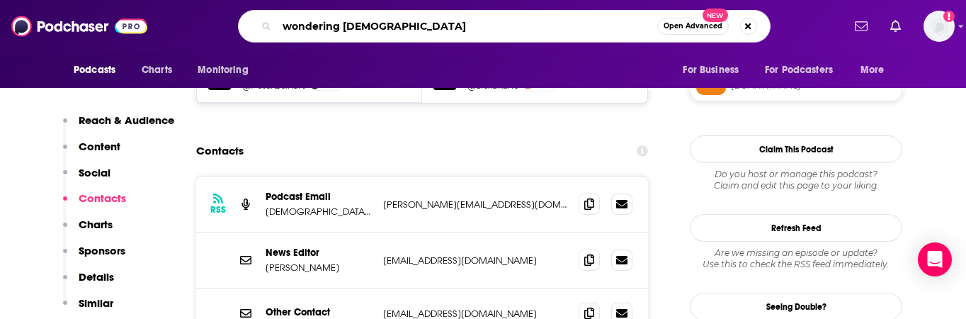
type input "wondering [DEMOGRAPHIC_DATA]"
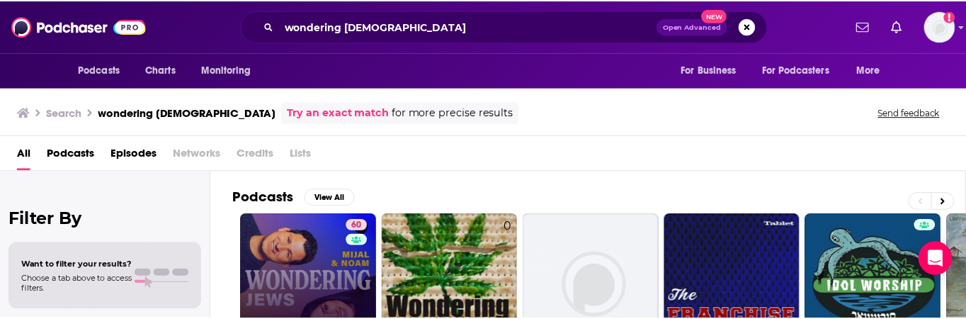
scroll to position [23, 0]
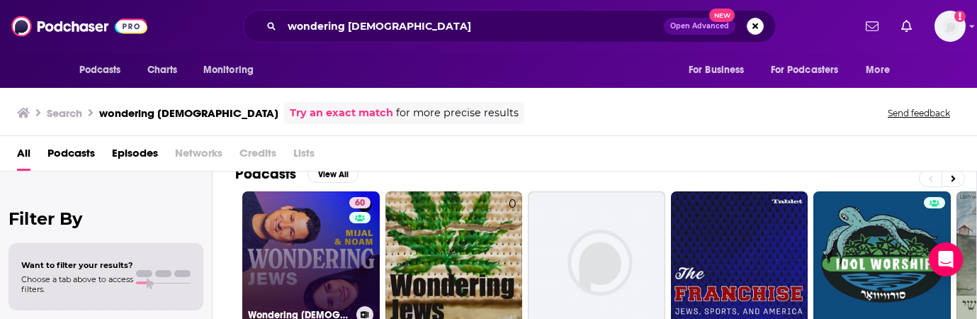
click at [305, 249] on link "60 Wondering [DEMOGRAPHIC_DATA] with [PERSON_NAME] and [PERSON_NAME]" at bounding box center [310, 259] width 137 height 137
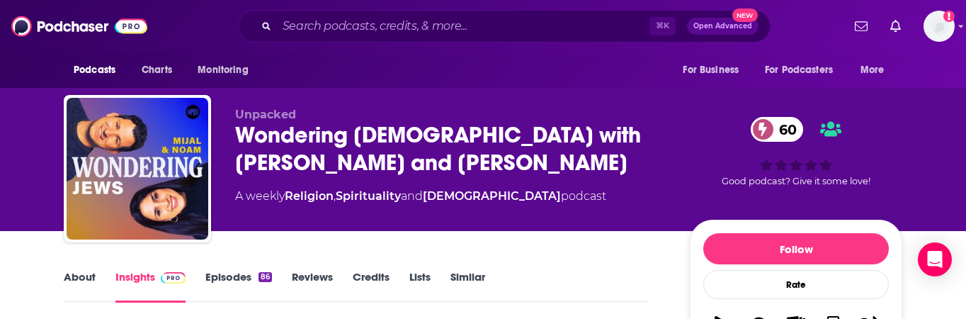
click at [217, 281] on link "Episodes 86" at bounding box center [238, 286] width 67 height 33
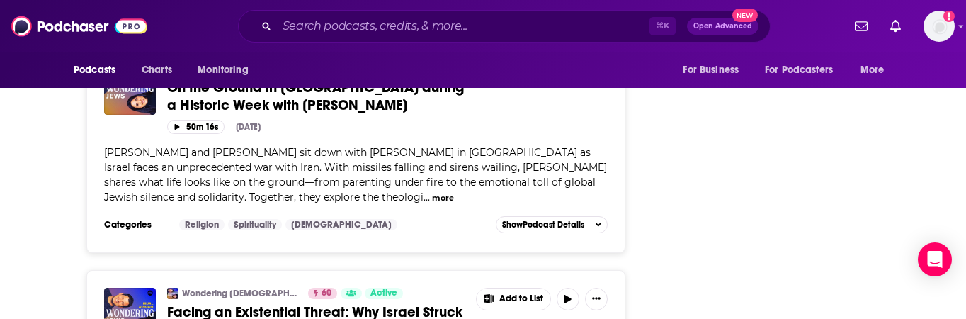
scroll to position [2563, 0]
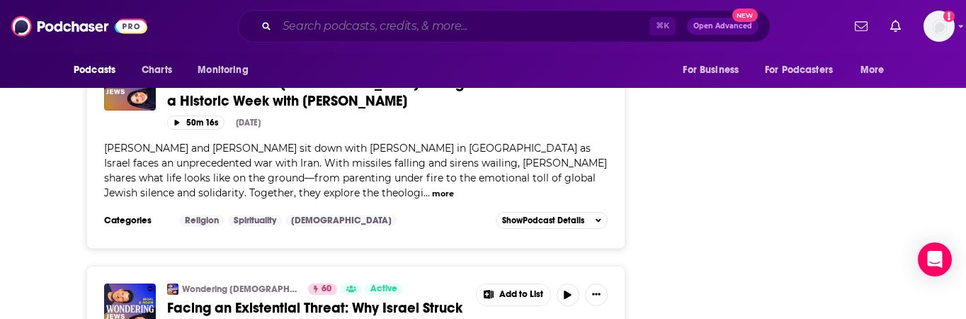
click at [457, 23] on input "Search podcasts, credits, & more..." at bounding box center [463, 26] width 373 height 23
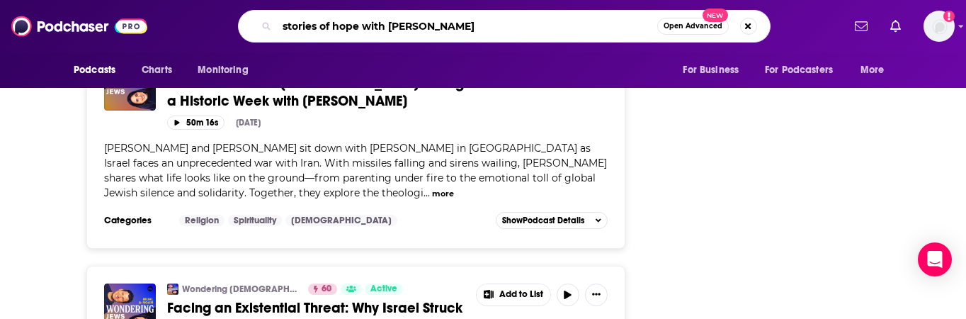
type input "stories of hope with [PERSON_NAME]"
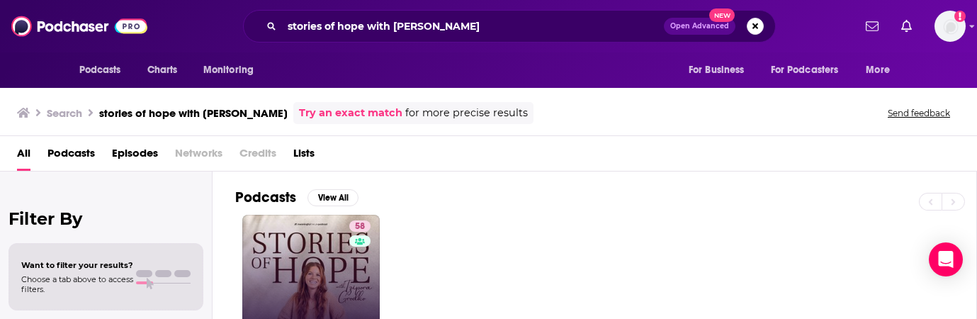
click at [295, 271] on link "58 Stories Of Hope With [PERSON_NAME]" at bounding box center [310, 283] width 137 height 137
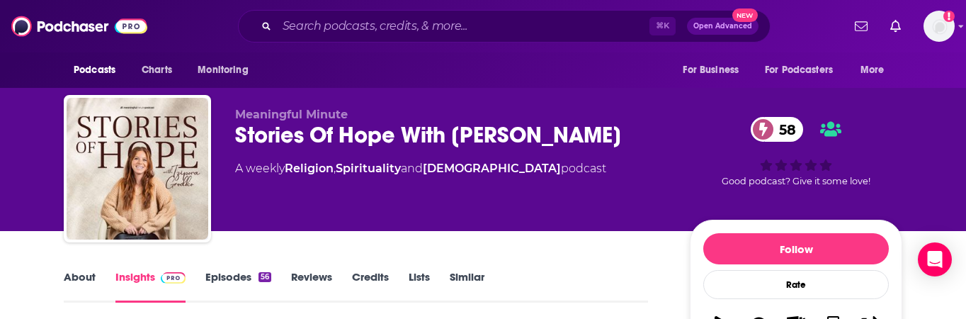
click at [239, 275] on link "Episodes 56" at bounding box center [238, 286] width 66 height 33
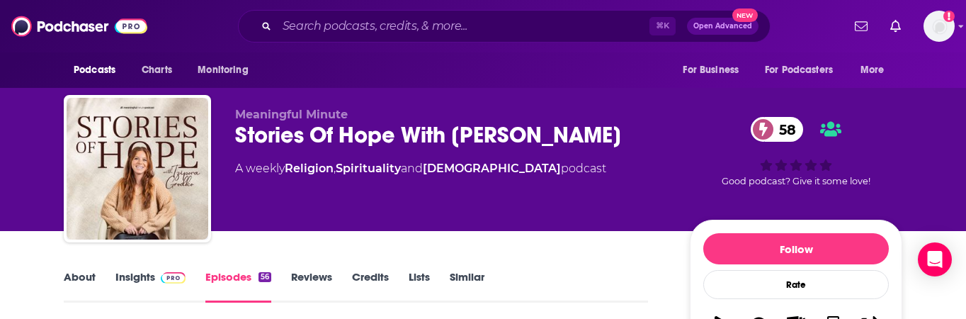
click at [132, 273] on link "Insights" at bounding box center [150, 286] width 70 height 33
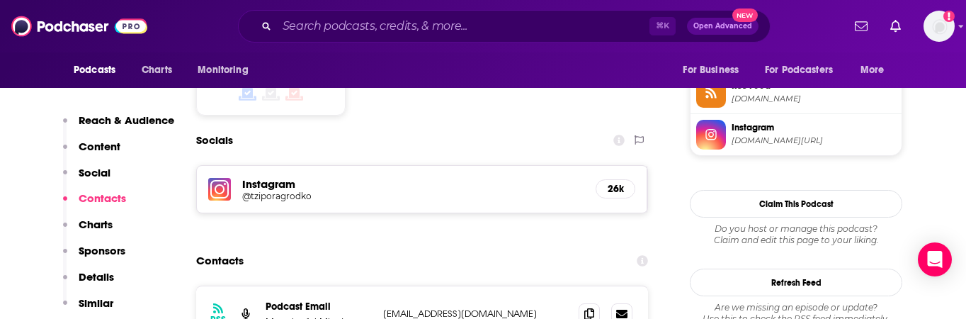
scroll to position [1251, 0]
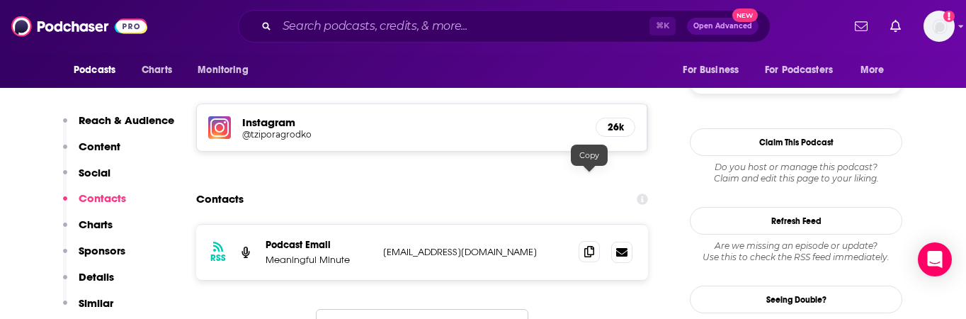
click at [588, 246] on icon at bounding box center [590, 251] width 10 height 11
click at [344, 21] on input "Search podcasts, credits, & more..." at bounding box center [463, 26] width 373 height 23
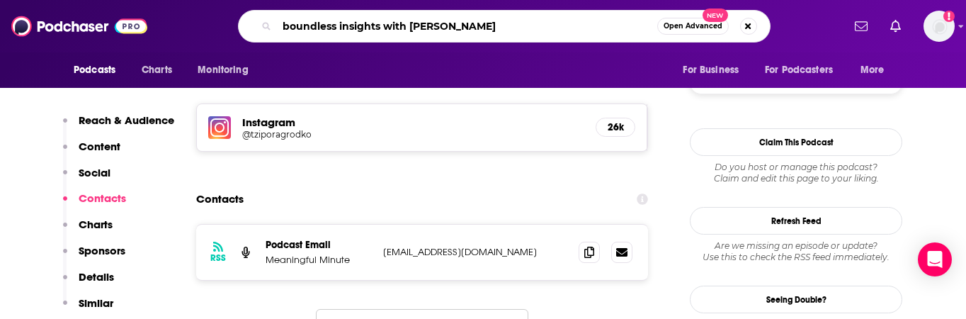
type input "boundless insights with [PERSON_NAME]"
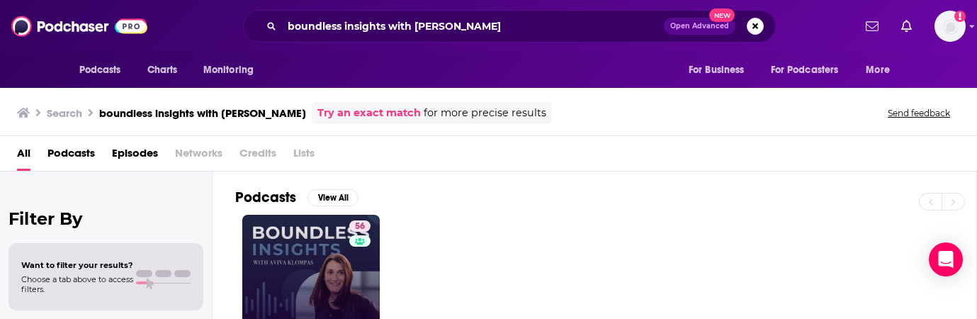
click at [310, 256] on link "56 Boundless Insights - with [PERSON_NAME]" at bounding box center [310, 283] width 137 height 137
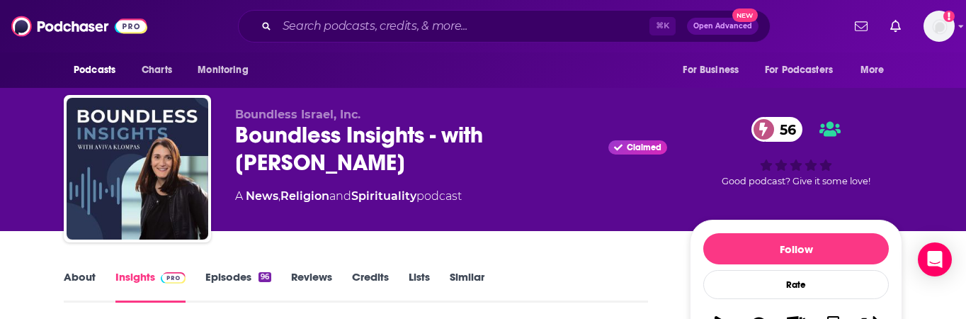
click at [223, 279] on link "Episodes 96" at bounding box center [238, 286] width 66 height 33
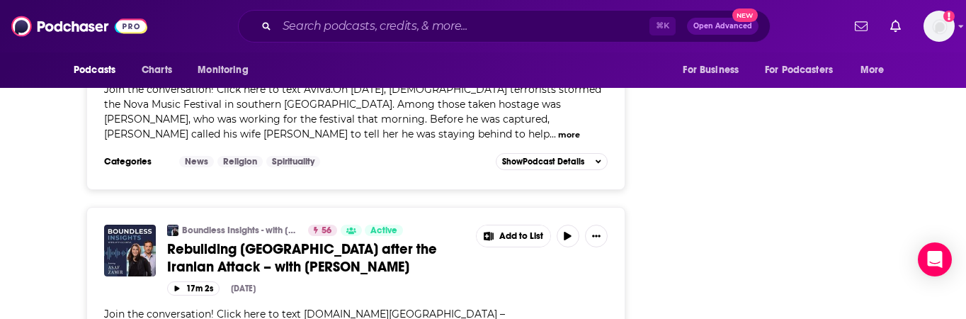
scroll to position [3218, 0]
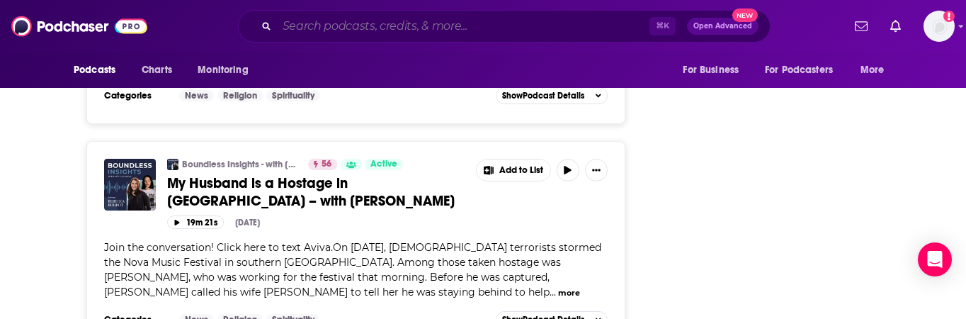
click at [344, 26] on input "Search podcasts, credits, & more..." at bounding box center [463, 26] width 373 height 23
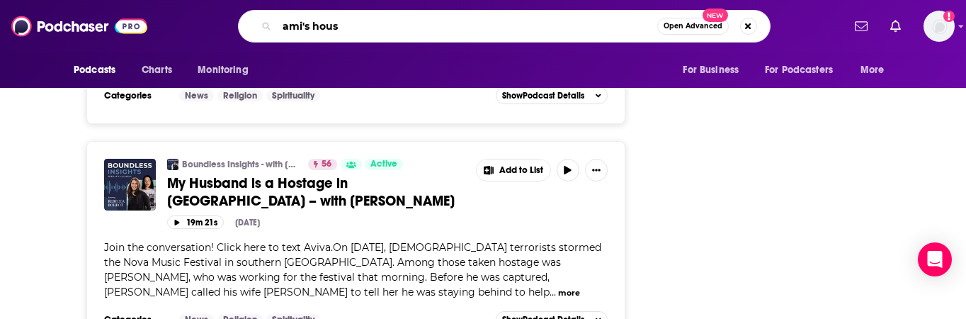
type input "ami's house"
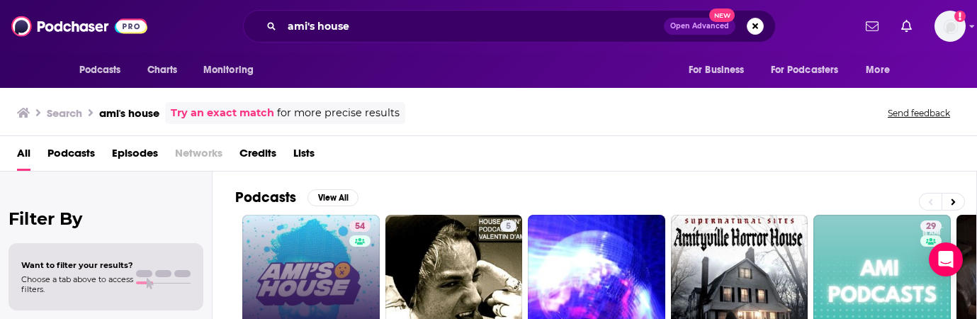
click at [305, 252] on link "54 [PERSON_NAME]'s House" at bounding box center [310, 283] width 137 height 137
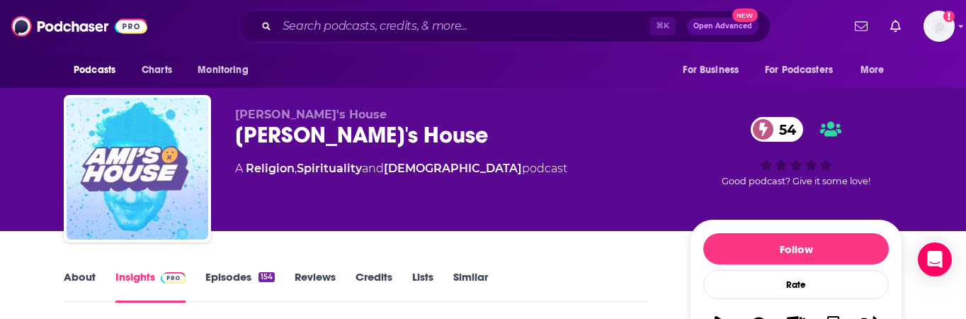
click at [228, 276] on link "Episodes 154" at bounding box center [239, 286] width 69 height 33
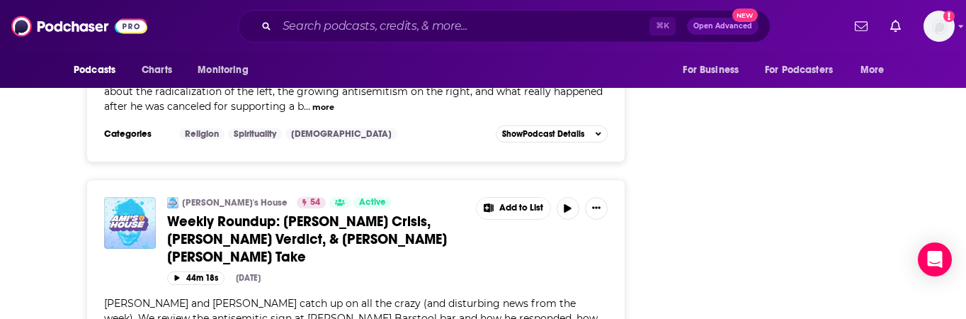
scroll to position [4079, 0]
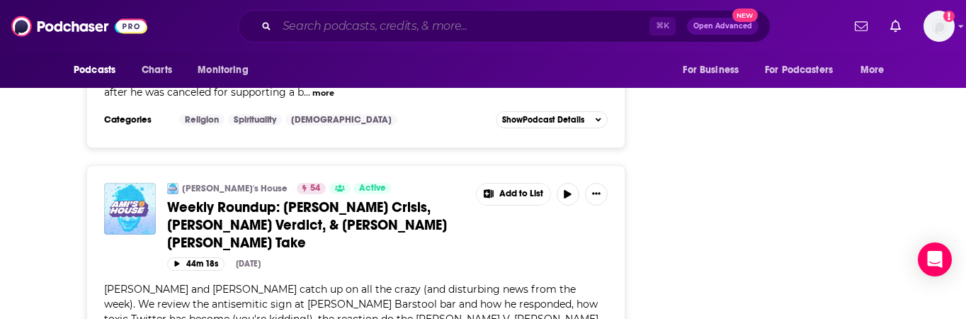
click at [301, 28] on input "Search podcasts, credits, & more..." at bounding box center [463, 26] width 373 height 23
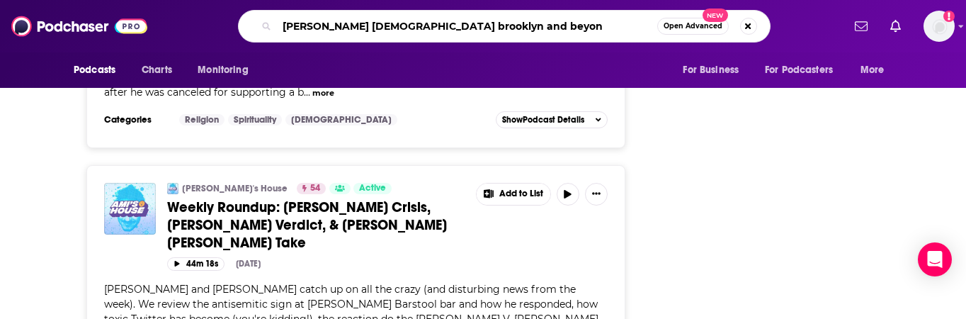
type input "[PERSON_NAME] [DEMOGRAPHIC_DATA] brooklyn and beyond"
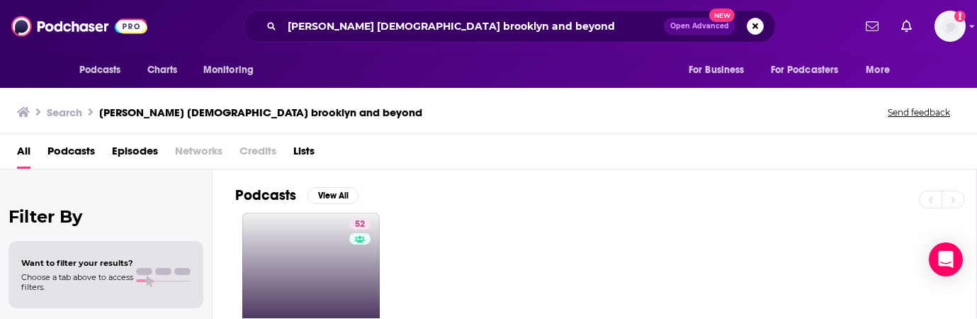
click at [288, 226] on link "52 [PERSON_NAME] [GEOGRAPHIC_DATA] and Beyond" at bounding box center [310, 281] width 137 height 137
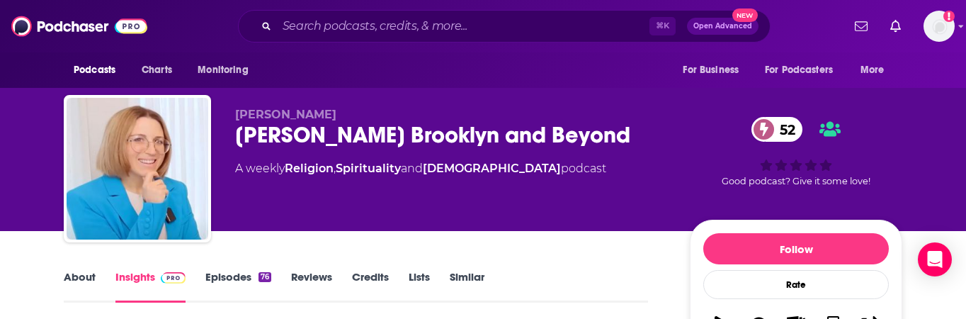
click at [226, 281] on link "Episodes 76" at bounding box center [238, 286] width 66 height 33
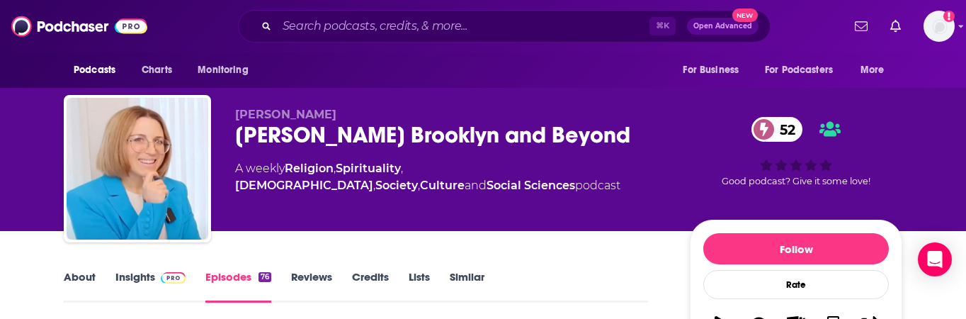
scroll to position [240, 0]
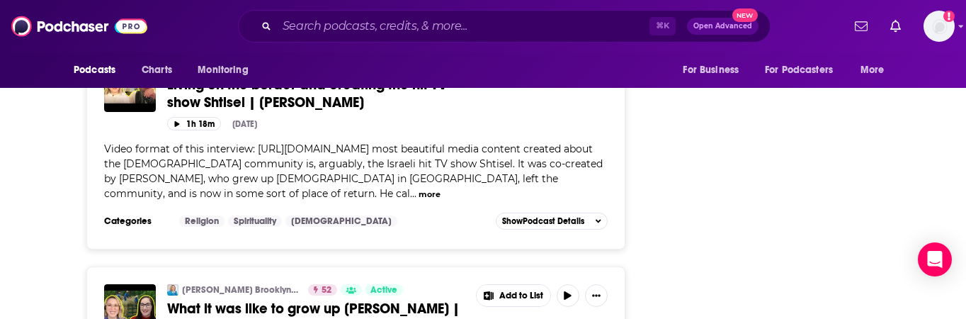
scroll to position [2243, 0]
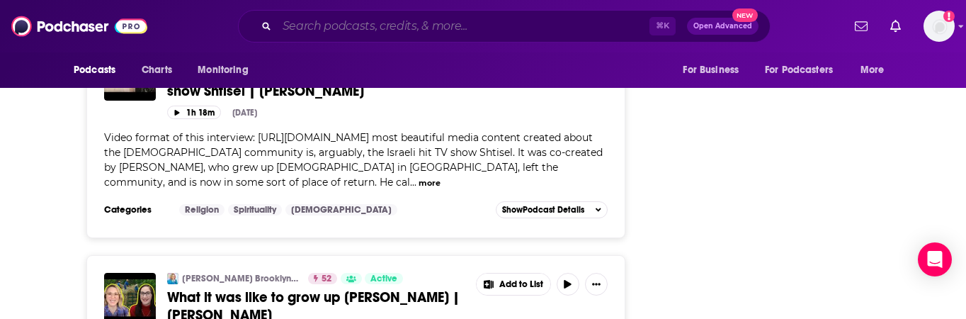
click at [386, 29] on input "Search podcasts, credits, & more..." at bounding box center [463, 26] width 373 height 23
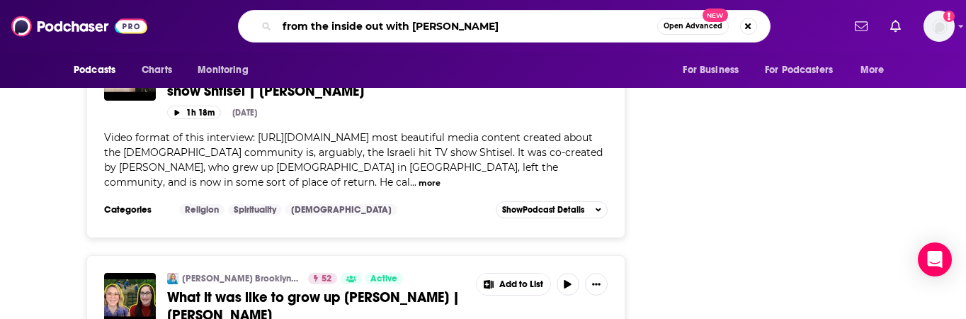
type input "from the inside out with [PERSON_NAME]"
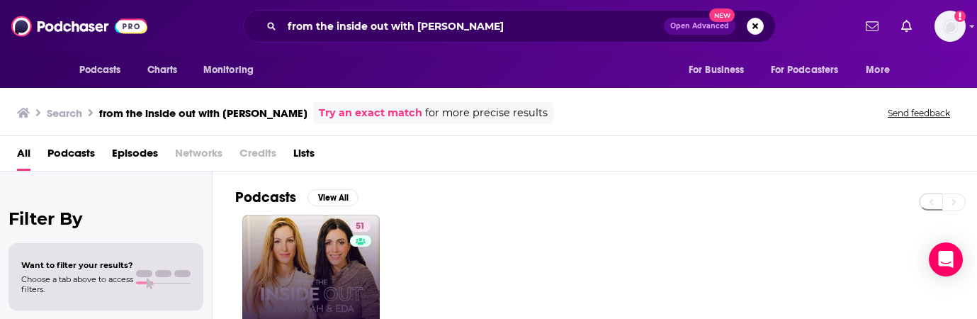
click at [297, 250] on link "51 From the Inside Out: With [PERSON_NAME] and [PERSON_NAME]" at bounding box center [310, 283] width 137 height 137
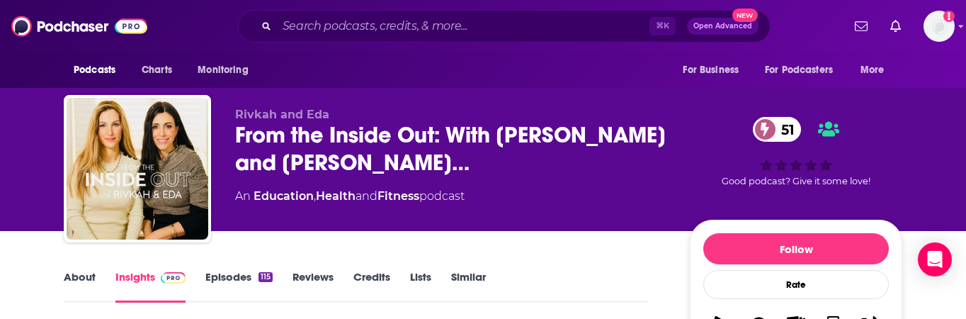
click at [230, 276] on link "Episodes 115" at bounding box center [238, 286] width 67 height 33
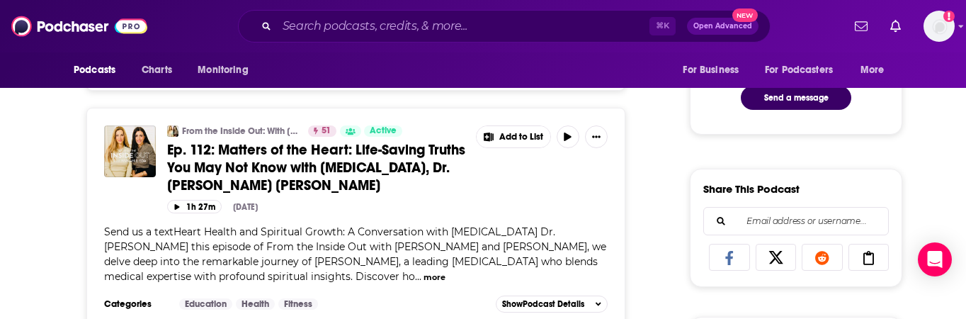
scroll to position [103, 0]
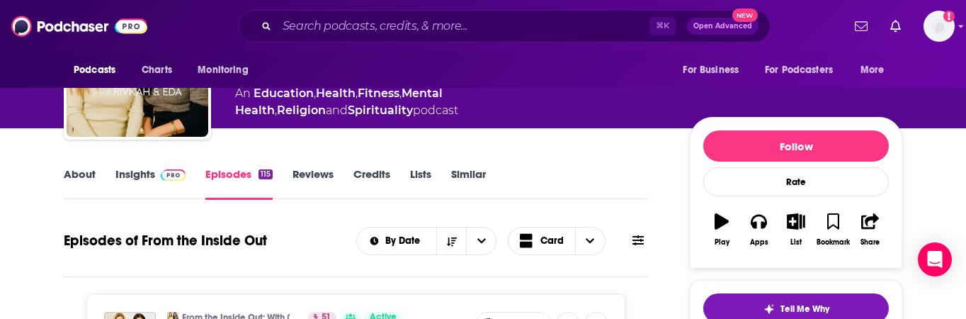
click at [147, 175] on link "Insights" at bounding box center [150, 183] width 70 height 33
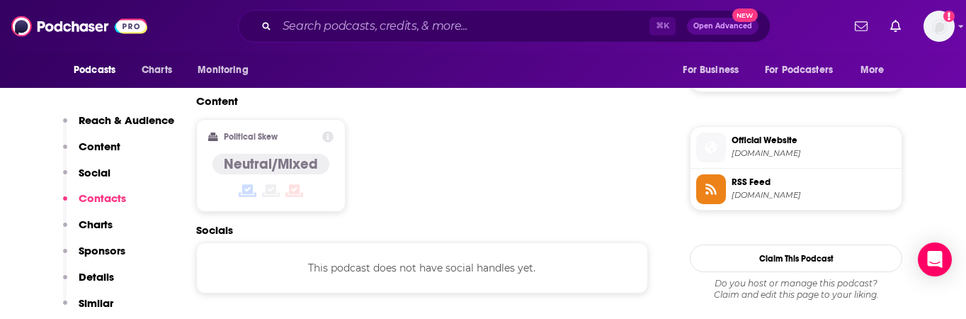
scroll to position [1181, 0]
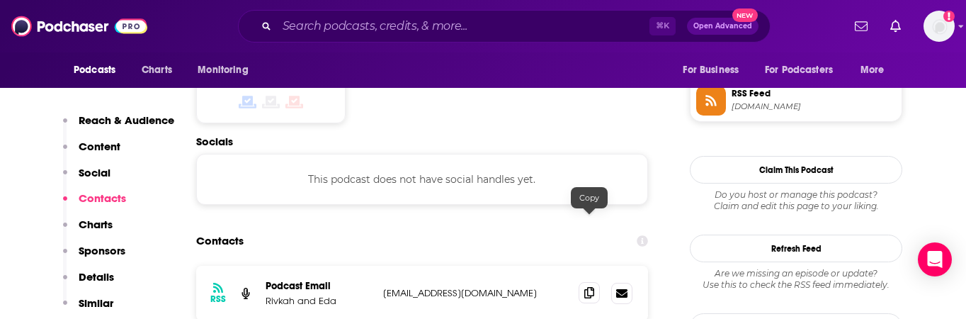
click at [583, 282] on span at bounding box center [589, 292] width 21 height 21
click at [320, 28] on input "Search podcasts, credits, & more..." at bounding box center [463, 26] width 373 height 23
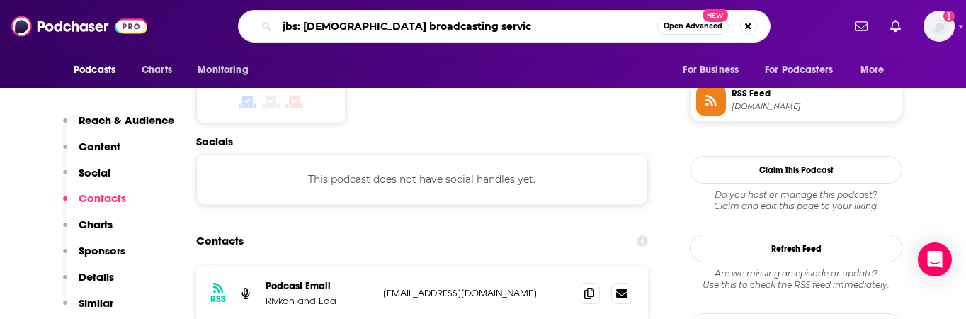
type input "jbs: jewish broadcasting service"
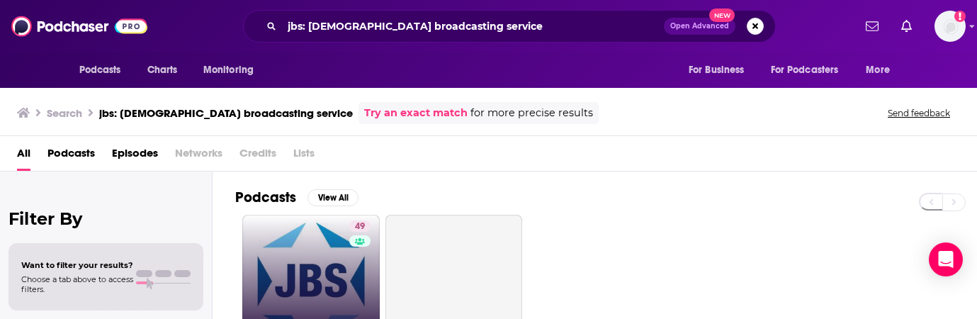
click at [326, 276] on link "49 JBS: Jewish Broadcasting Service" at bounding box center [310, 283] width 137 height 137
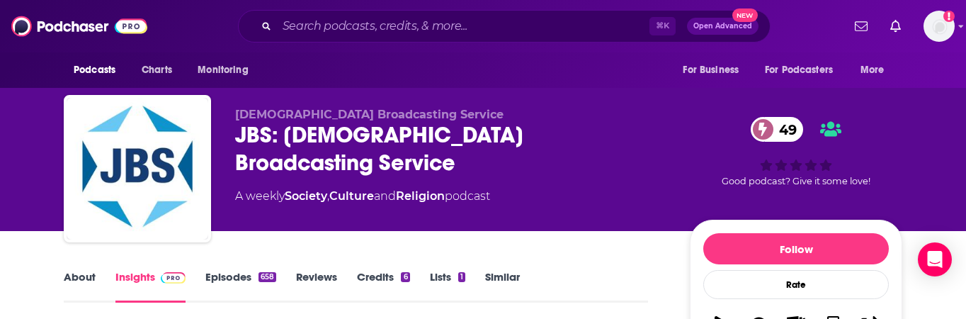
click at [232, 278] on link "Episodes 658" at bounding box center [240, 286] width 71 height 33
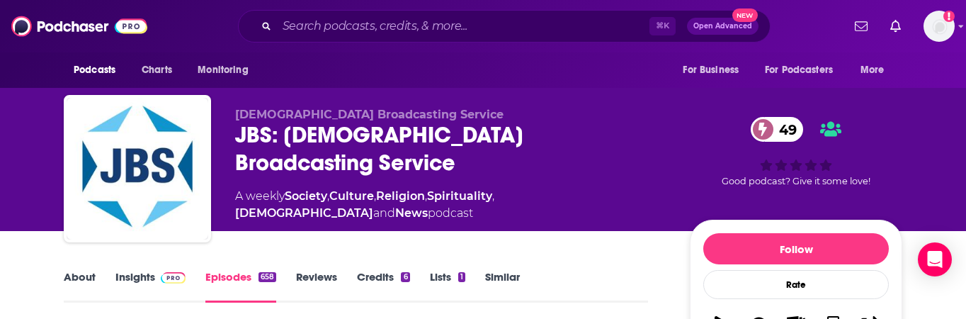
click at [147, 276] on link "Insights" at bounding box center [150, 286] width 70 height 33
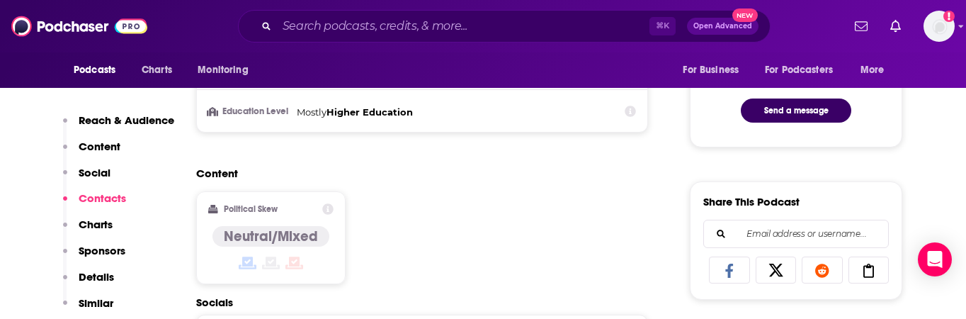
scroll to position [1005, 0]
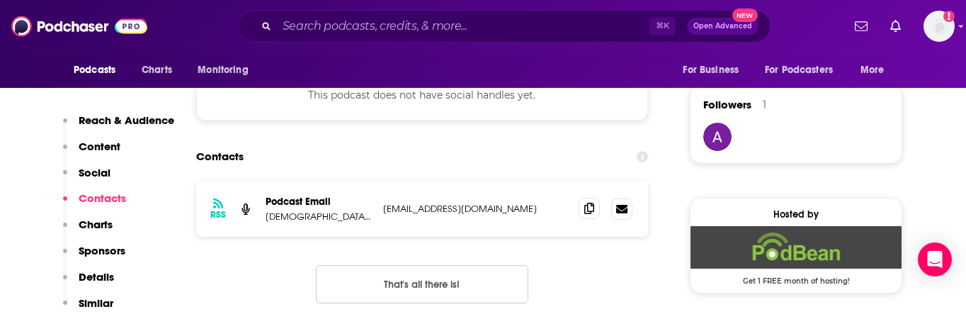
click at [585, 210] on icon at bounding box center [590, 208] width 10 height 11
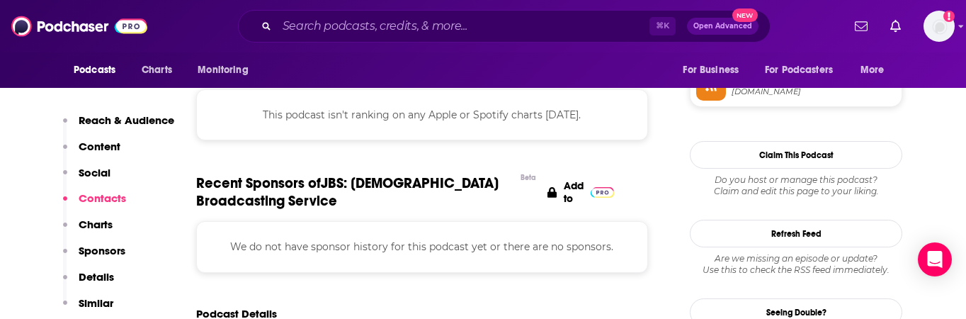
scroll to position [1614, 0]
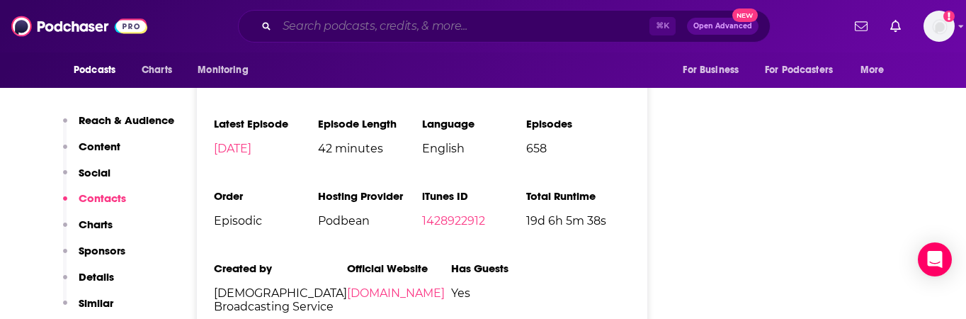
click at [325, 23] on input "Search podcasts, credits, & more..." at bounding box center [463, 26] width 373 height 23
click at [347, 23] on input "Search podcasts, credits, & more..." at bounding box center [463, 26] width 373 height 23
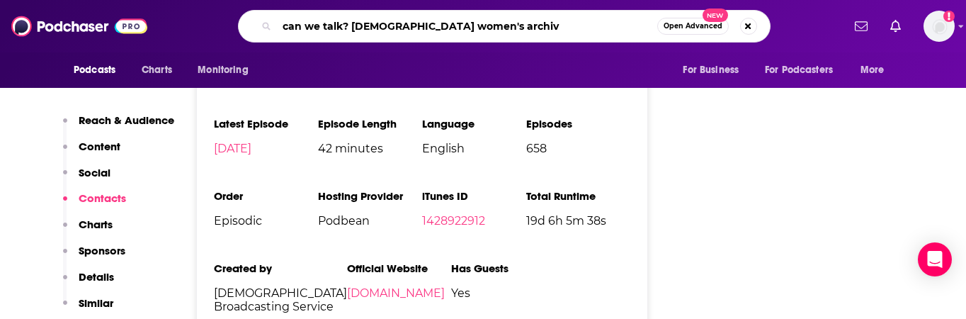
type input "can we talk? jewish women's archive"
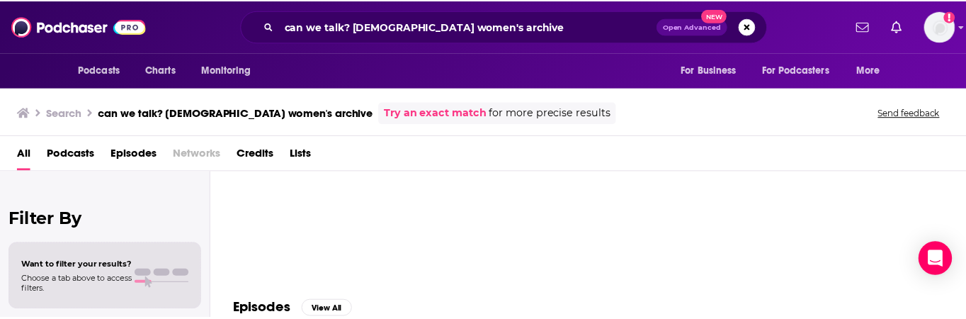
scroll to position [91, 0]
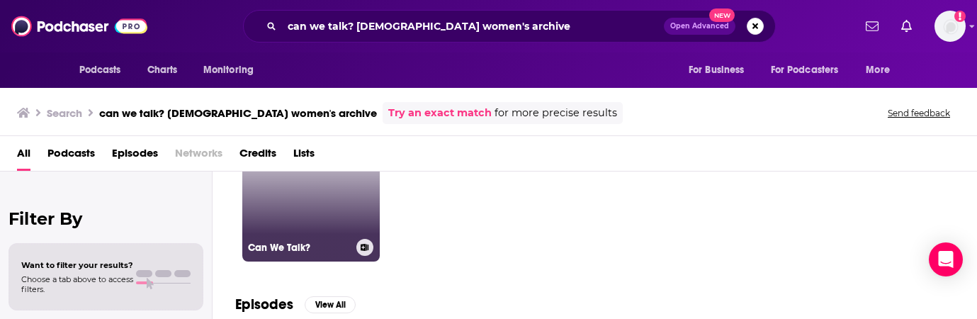
click at [329, 217] on link "49 Can We Talk?" at bounding box center [310, 192] width 137 height 137
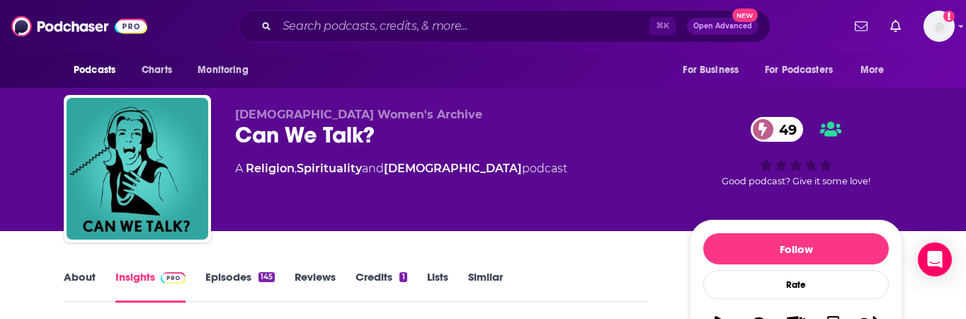
scroll to position [121, 0]
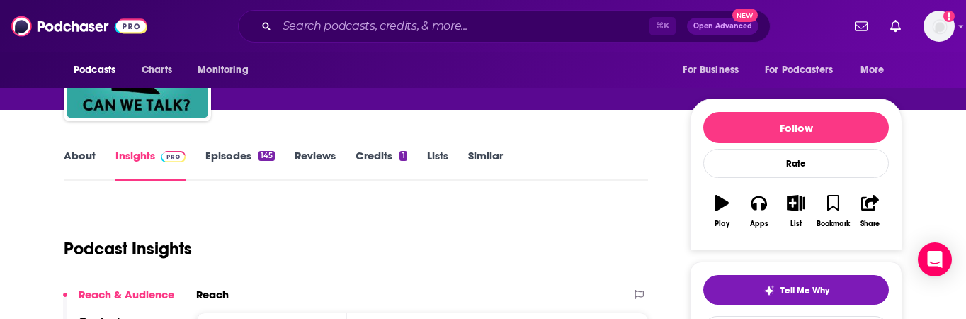
click at [220, 158] on link "Episodes 145" at bounding box center [239, 165] width 69 height 33
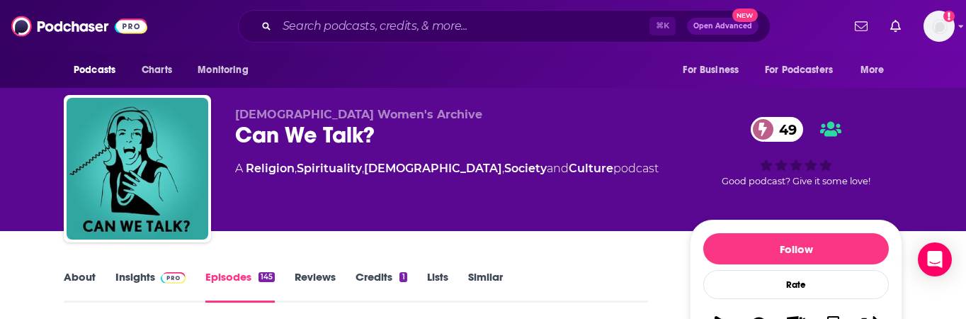
click at [149, 270] on link "Insights" at bounding box center [150, 286] width 70 height 33
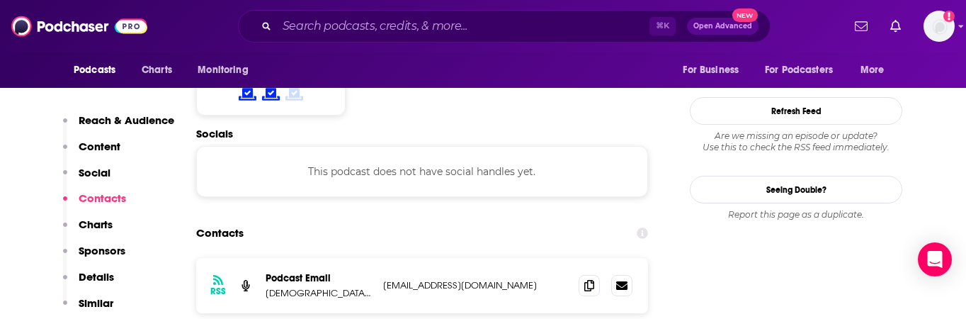
scroll to position [1200, 0]
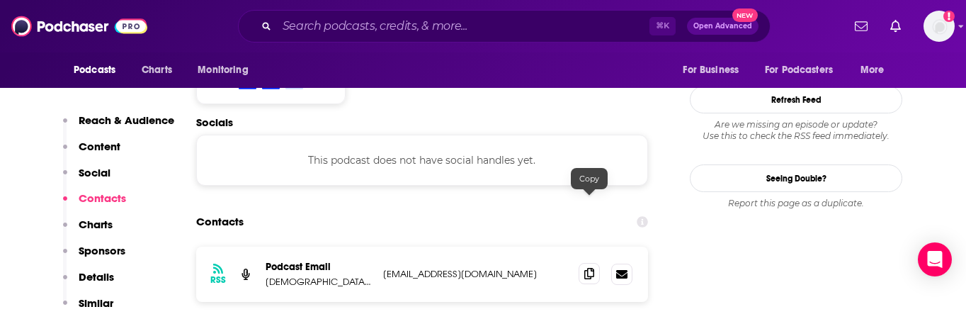
click at [585, 268] on icon at bounding box center [590, 273] width 10 height 11
click at [368, 24] on input "Search podcasts, credits, & more..." at bounding box center [463, 26] width 373 height 23
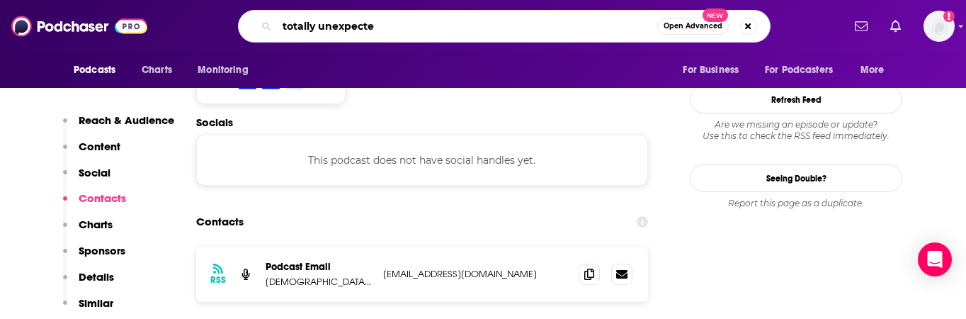
type input "totally unexpected"
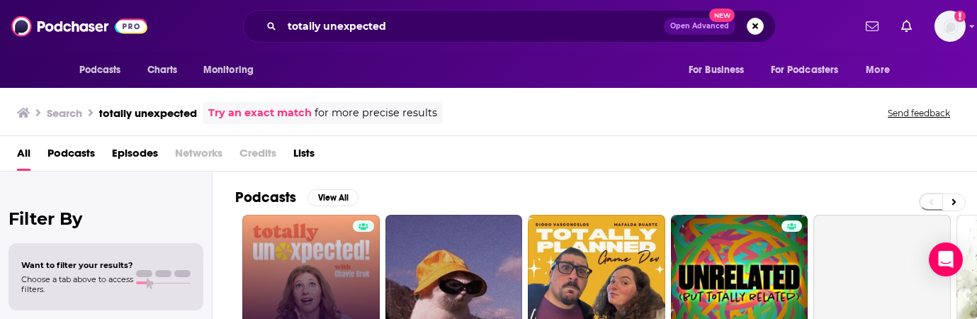
click at [305, 261] on link "Totally Unexpected!" at bounding box center [310, 283] width 137 height 137
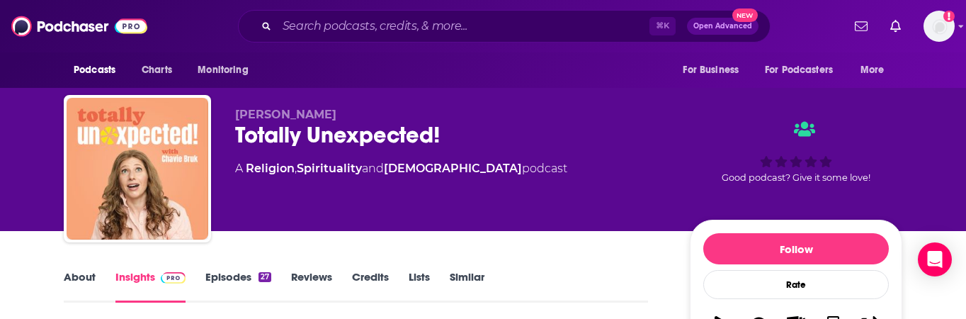
click at [220, 281] on link "Episodes 27" at bounding box center [238, 286] width 66 height 33
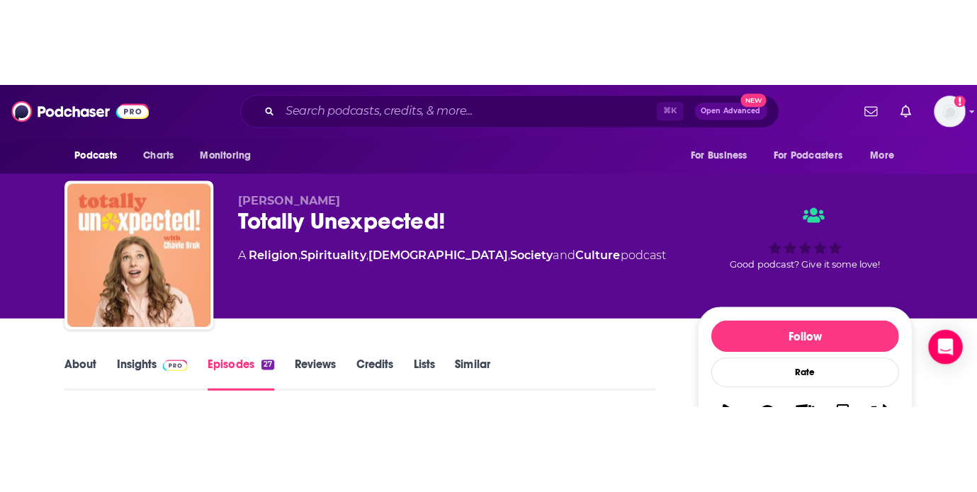
scroll to position [269, 0]
